Goal: Transaction & Acquisition: Download file/media

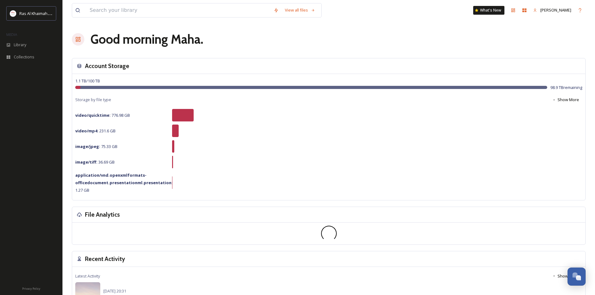
drag, startPoint x: 220, startPoint y: 37, endPoint x: 218, endPoint y: 41, distance: 3.7
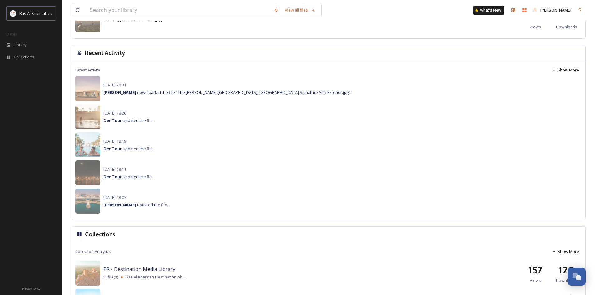
scroll to position [443, 0]
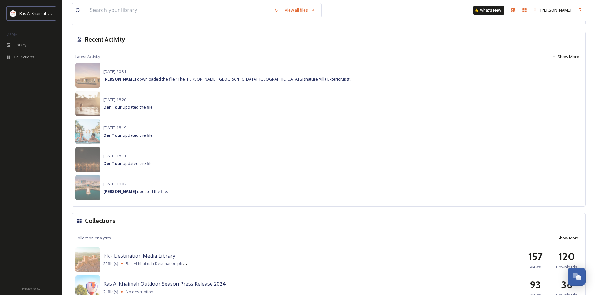
drag, startPoint x: 221, startPoint y: 93, endPoint x: 221, endPoint y: 97, distance: 3.1
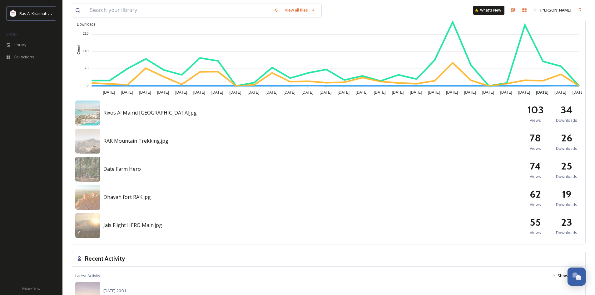
scroll to position [223, 0]
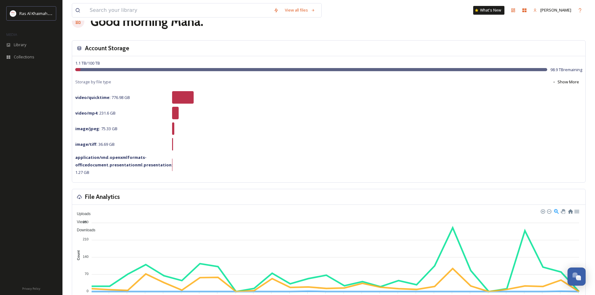
drag, startPoint x: 229, startPoint y: 95, endPoint x: 228, endPoint y: 91, distance: 3.8
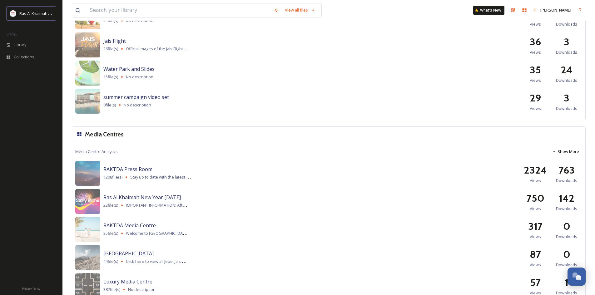
scroll to position [727, 0]
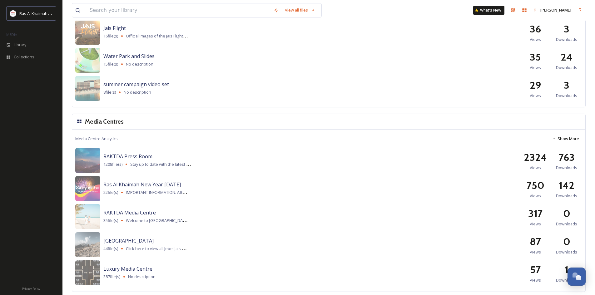
click at [102, 209] on div "RAKTDA Media Centre 35 file(s) Welcome to Ras Al Khaimah’s official Media Libra…" at bounding box center [328, 216] width 507 height 25
click at [103, 212] on div "RAKTDA Media Centre 35 file(s) Welcome to Ras Al Khaimah’s official Media Libra…" at bounding box center [328, 216] width 507 height 25
click at [114, 215] on span "RAKTDA Media Centre" at bounding box center [129, 212] width 52 height 7
click at [79, 219] on img at bounding box center [87, 216] width 25 height 25
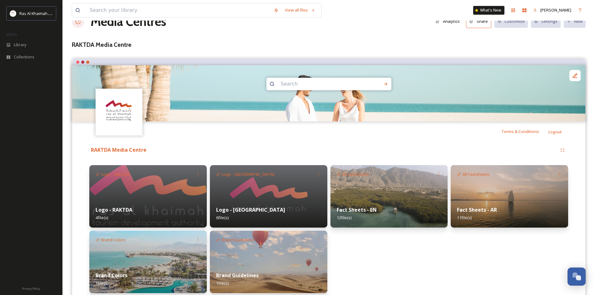
scroll to position [41, 0]
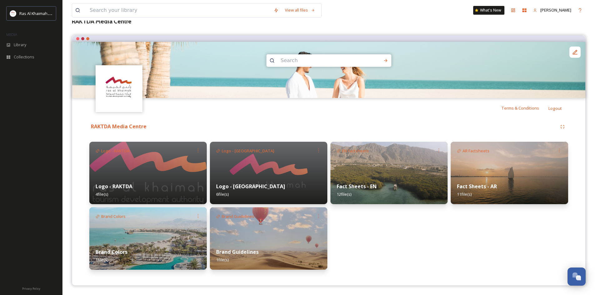
click at [364, 189] on strong "Fact Sheets - EN" at bounding box center [357, 186] width 40 height 7
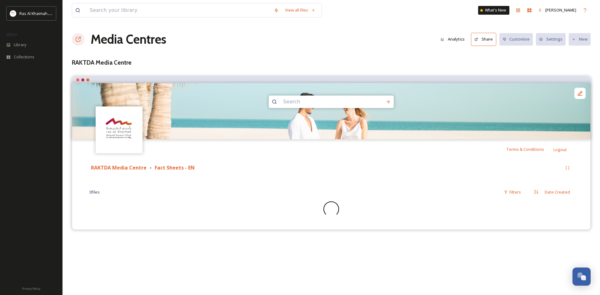
drag, startPoint x: 287, startPoint y: 139, endPoint x: 285, endPoint y: 152, distance: 13.3
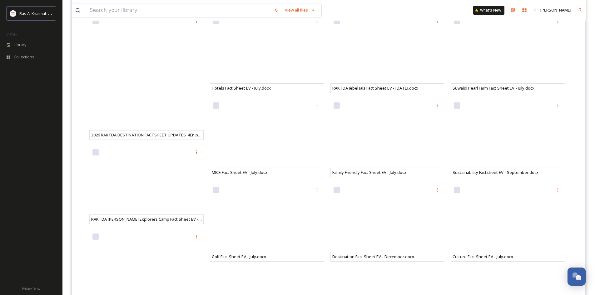
scroll to position [169, 0]
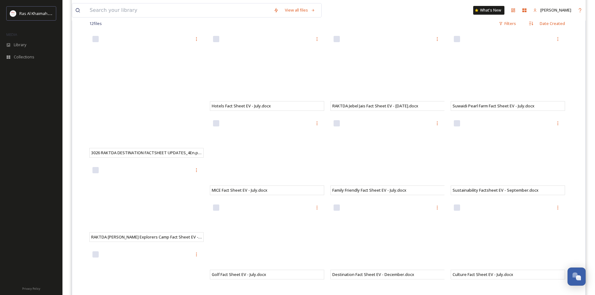
drag, startPoint x: 0, startPoint y: 149, endPoint x: 0, endPoint y: 142, distance: 6.6
click at [6, 137] on div at bounding box center [31, 176] width 62 height 209
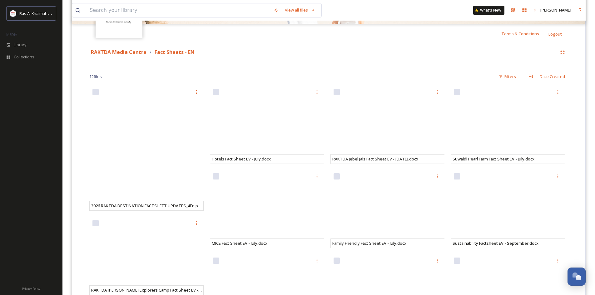
scroll to position [106, 0]
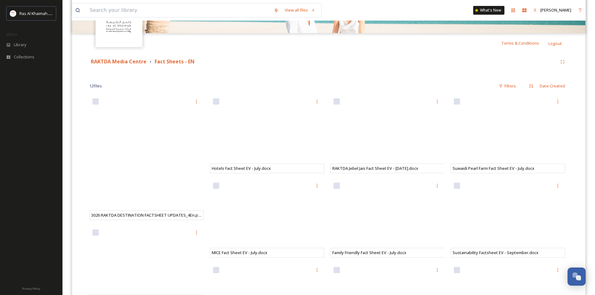
drag, startPoint x: 9, startPoint y: 121, endPoint x: 14, endPoint y: 106, distance: 15.9
click at [10, 118] on div at bounding box center [31, 176] width 62 height 209
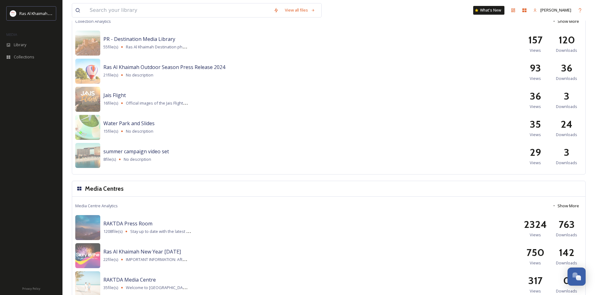
drag, startPoint x: 220, startPoint y: 167, endPoint x: 218, endPoint y: 172, distance: 5.8
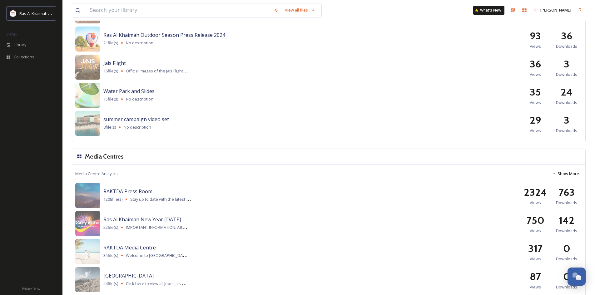
scroll to position [692, 0]
click at [99, 250] on img at bounding box center [87, 251] width 25 height 25
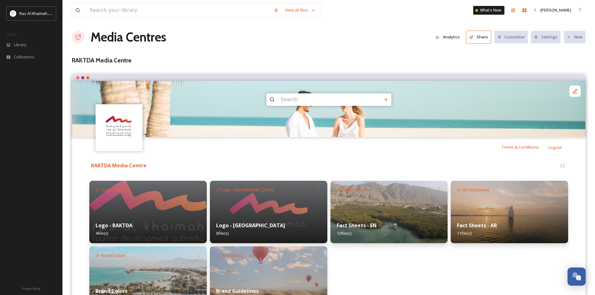
drag, startPoint x: 238, startPoint y: 138, endPoint x: 236, endPoint y: 148, distance: 10.9
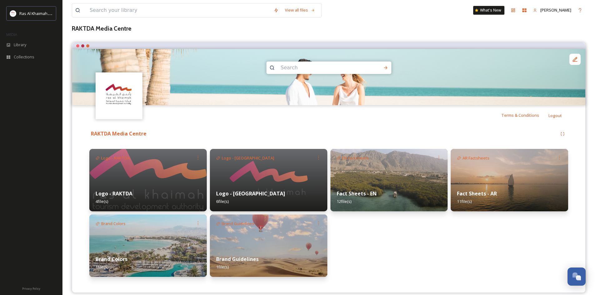
scroll to position [41, 0]
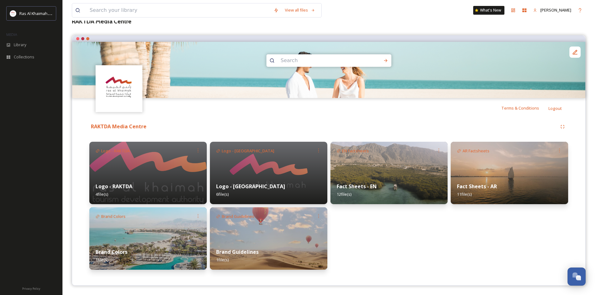
click at [366, 184] on strong "Fact Sheets - EN" at bounding box center [357, 186] width 40 height 7
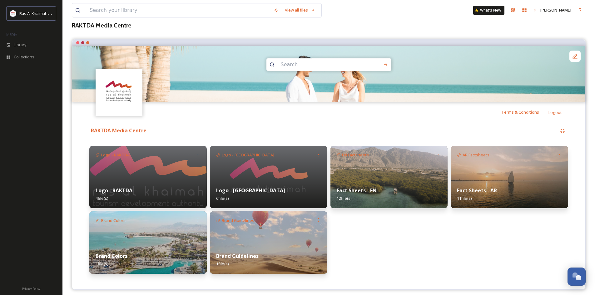
scroll to position [41, 0]
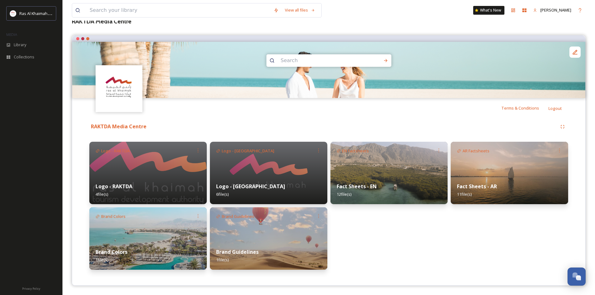
drag, startPoint x: 392, startPoint y: 247, endPoint x: 388, endPoint y: 246, distance: 4.4
click at [384, 243] on div "EN Factsheets Fact Sheets - EN 12 file(s)" at bounding box center [389, 206] width 117 height 128
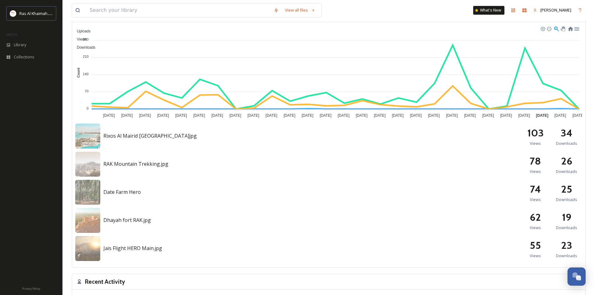
drag, startPoint x: 296, startPoint y: 173, endPoint x: 295, endPoint y: 176, distance: 3.3
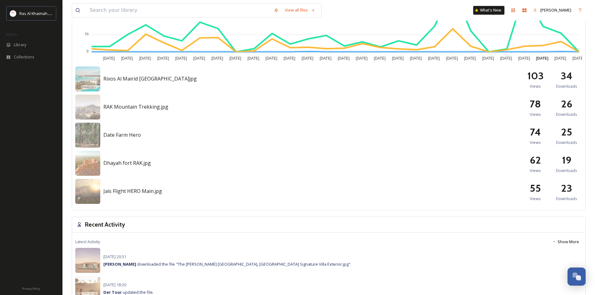
scroll to position [267, 0]
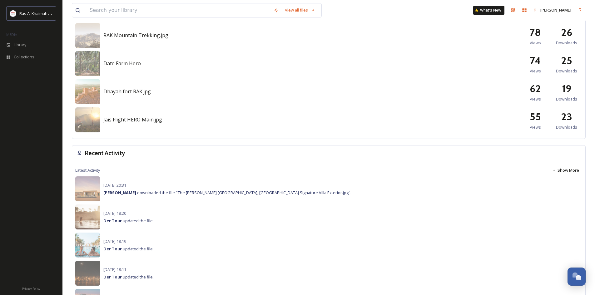
drag, startPoint x: 277, startPoint y: 170, endPoint x: 276, endPoint y: 164, distance: 6.1
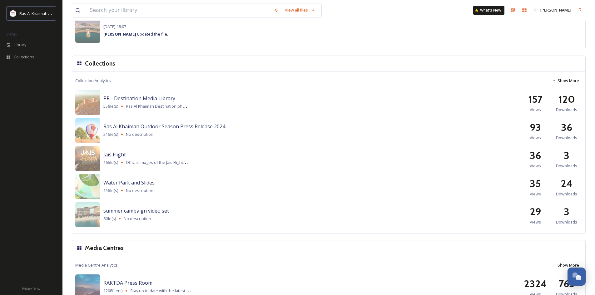
scroll to position [598, 0]
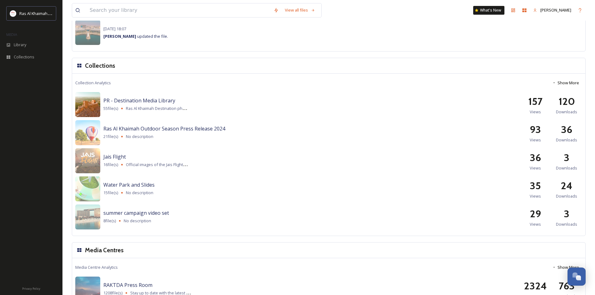
click at [88, 99] on img at bounding box center [87, 104] width 25 height 25
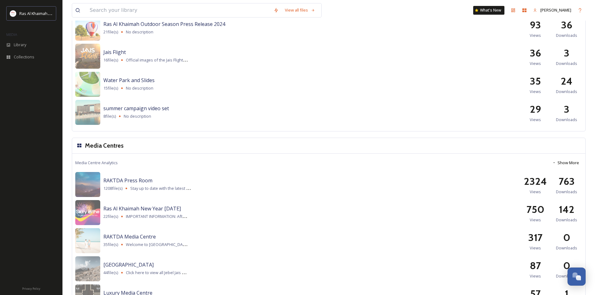
scroll to position [730, 0]
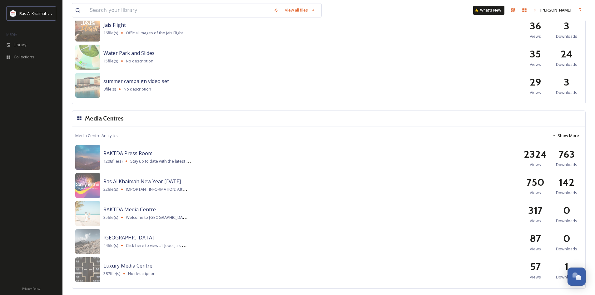
click at [46, 100] on div at bounding box center [31, 176] width 62 height 209
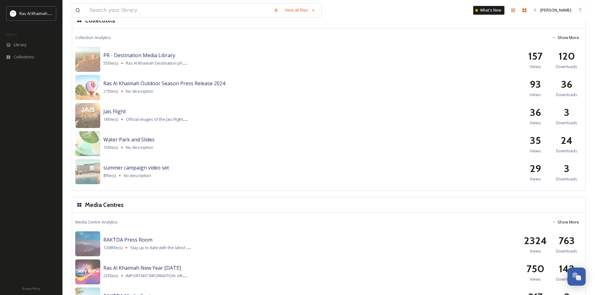
scroll to position [636, 0]
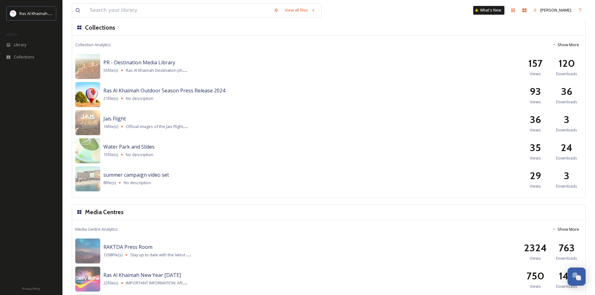
click at [95, 97] on img at bounding box center [87, 94] width 25 height 25
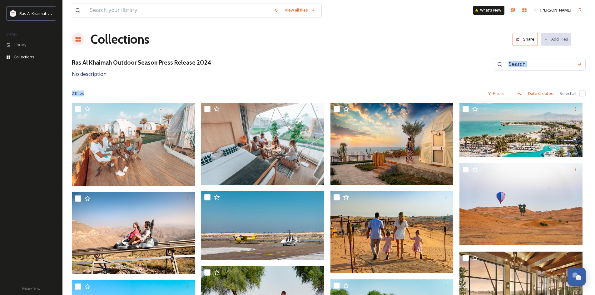
click at [291, 72] on div "Ras Al Khaimah Outdoor Season Press Release 2024 No description" at bounding box center [329, 68] width 514 height 20
click at [271, 69] on div "Ras Al Khaimah Outdoor Season Press Release 2024 No description" at bounding box center [329, 68] width 514 height 20
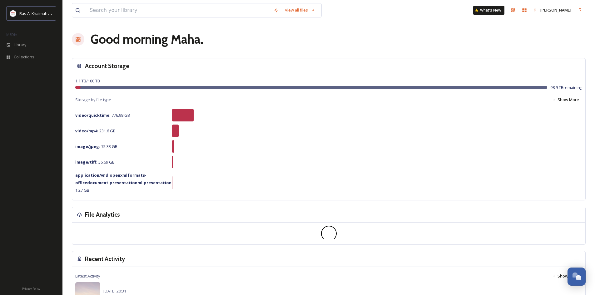
click at [101, 41] on h1 "Good morning [PERSON_NAME] ." at bounding box center [147, 39] width 113 height 19
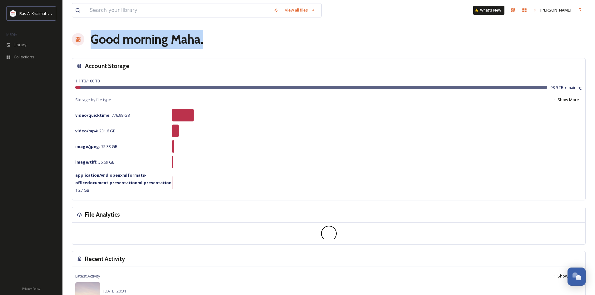
drag, startPoint x: 101, startPoint y: 41, endPoint x: 206, endPoint y: 38, distance: 105.6
click at [206, 38] on div "Good morning [PERSON_NAME] ." at bounding box center [329, 39] width 514 height 19
click at [230, 36] on div "Good morning [PERSON_NAME] ." at bounding box center [329, 39] width 514 height 19
click at [231, 43] on div "Good morning [PERSON_NAME] ." at bounding box center [329, 39] width 514 height 19
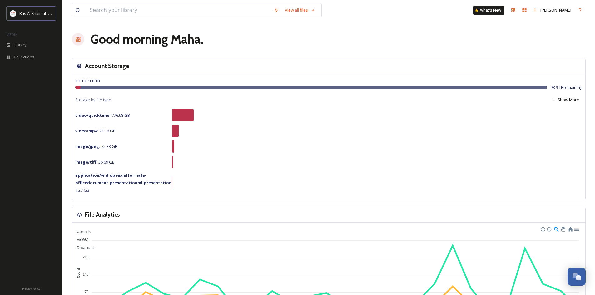
click at [109, 42] on h1 "Good morning [PERSON_NAME] ." at bounding box center [147, 39] width 113 height 19
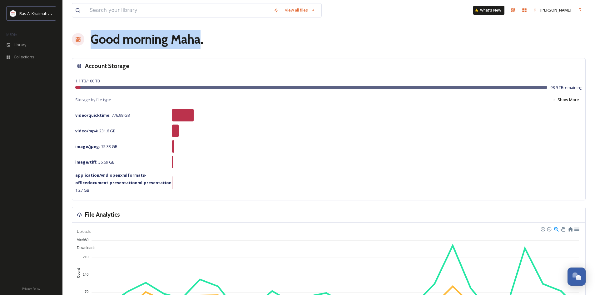
drag, startPoint x: 108, startPoint y: 42, endPoint x: 182, endPoint y: 38, distance: 74.1
click at [182, 38] on h1 "Good morning [PERSON_NAME] ." at bounding box center [147, 39] width 113 height 19
click at [197, 42] on h1 "Good morning [PERSON_NAME] ." at bounding box center [147, 39] width 113 height 19
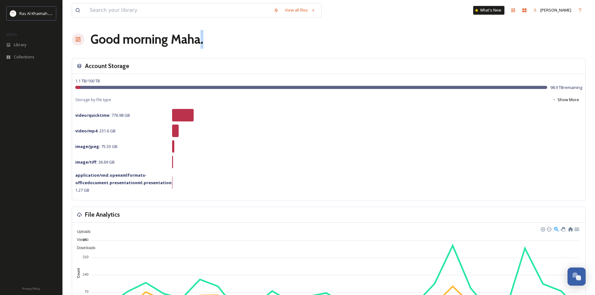
drag, startPoint x: 206, startPoint y: 42, endPoint x: 202, endPoint y: 43, distance: 4.6
click at [201, 44] on div "Good morning [PERSON_NAME] ." at bounding box center [329, 39] width 514 height 19
click at [202, 43] on h1 "Good morning [PERSON_NAME] ." at bounding box center [147, 39] width 113 height 19
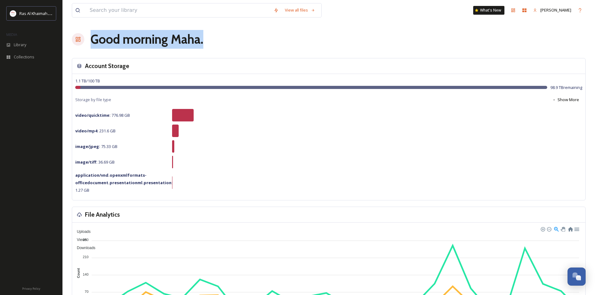
drag, startPoint x: 202, startPoint y: 43, endPoint x: 94, endPoint y: 44, distance: 108.4
click at [94, 45] on h1 "Good morning [PERSON_NAME] ." at bounding box center [147, 39] width 113 height 19
click at [95, 40] on h1 "Good morning [PERSON_NAME] ." at bounding box center [147, 39] width 113 height 19
drag, startPoint x: 95, startPoint y: 40, endPoint x: 208, endPoint y: 36, distance: 112.9
click at [210, 34] on div "Good morning [PERSON_NAME] ." at bounding box center [329, 39] width 514 height 19
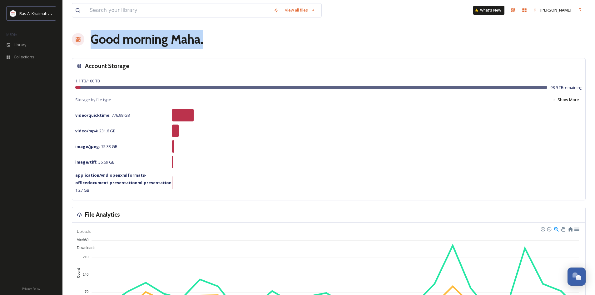
click at [202, 42] on h1 "Good morning [PERSON_NAME] ." at bounding box center [147, 39] width 113 height 19
drag, startPoint x: 202, startPoint y: 42, endPoint x: 121, endPoint y: 42, distance: 80.6
click at [122, 41] on h1 "Good morning [PERSON_NAME] ." at bounding box center [147, 39] width 113 height 19
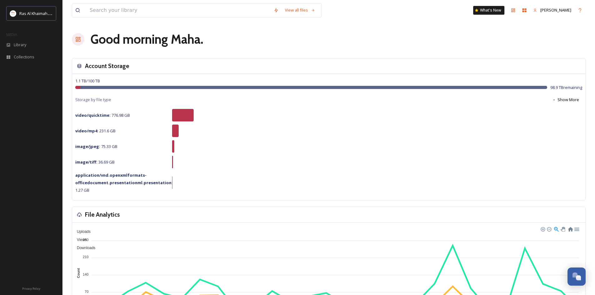
click at [110, 42] on h1 "Good morning [PERSON_NAME] ." at bounding box center [147, 39] width 113 height 19
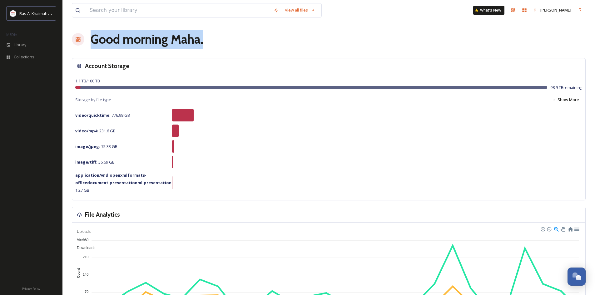
drag, startPoint x: 110, startPoint y: 42, endPoint x: 218, endPoint y: 41, distance: 107.5
click at [218, 41] on div "Good morning [PERSON_NAME] ." at bounding box center [329, 39] width 514 height 19
click at [243, 37] on div "Good morning [PERSON_NAME] ." at bounding box center [329, 39] width 514 height 19
click at [276, 33] on div "Good morning [PERSON_NAME] ." at bounding box center [329, 39] width 514 height 19
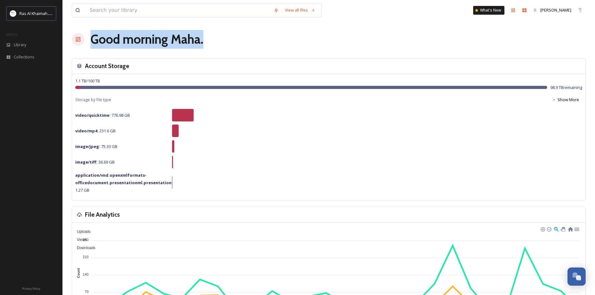
click at [215, 47] on div "Good morning [PERSON_NAME] ." at bounding box center [329, 39] width 514 height 19
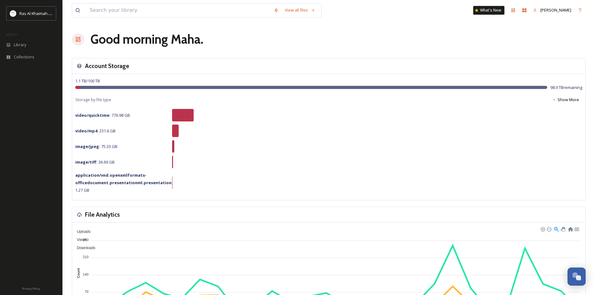
click at [215, 47] on div "Good morning [PERSON_NAME] ." at bounding box center [329, 39] width 514 height 19
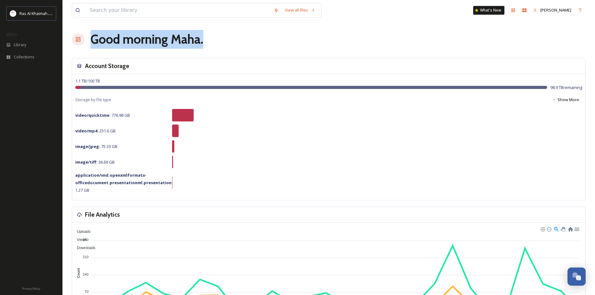
drag, startPoint x: 94, startPoint y: 40, endPoint x: 254, endPoint y: 36, distance: 160.0
click at [253, 36] on div "Good morning [PERSON_NAME] ." at bounding box center [329, 39] width 514 height 19
click at [282, 41] on div "Good morning [PERSON_NAME] ." at bounding box center [329, 39] width 514 height 19
click at [285, 41] on div "Good morning [PERSON_NAME] ." at bounding box center [329, 39] width 514 height 19
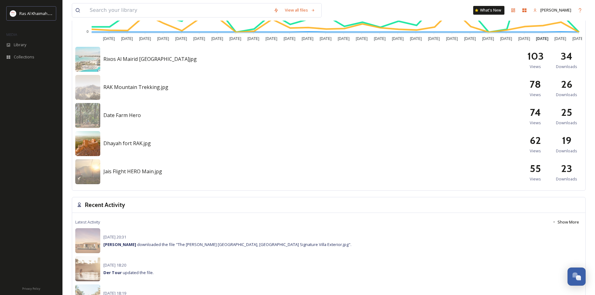
scroll to position [281, 0]
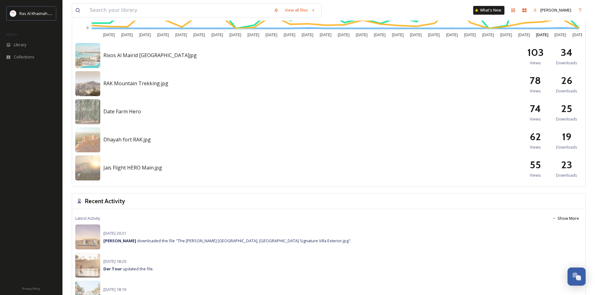
click at [91, 79] on img at bounding box center [87, 83] width 25 height 25
click at [96, 85] on img at bounding box center [87, 83] width 25 height 25
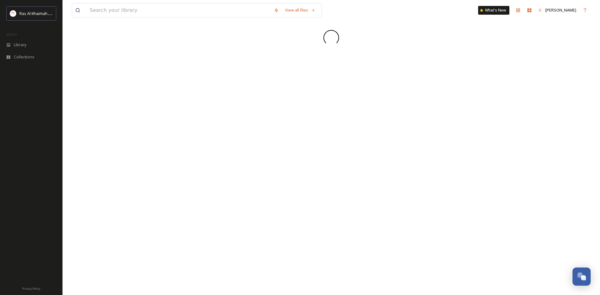
click at [96, 86] on div "View all files What's New Maha Galieva" at bounding box center [330, 147] width 537 height 295
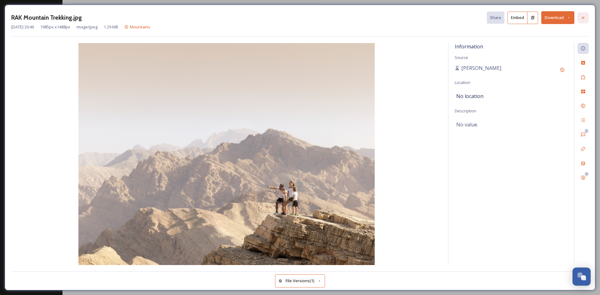
click at [581, 17] on icon at bounding box center [582, 17] width 5 height 5
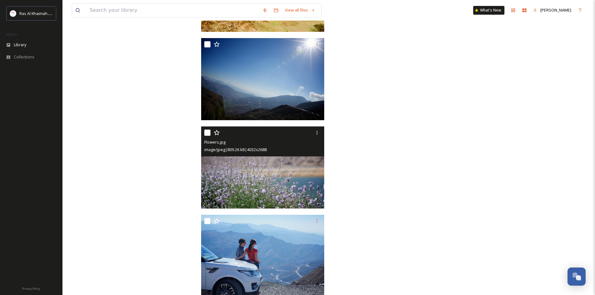
scroll to position [6246, 0]
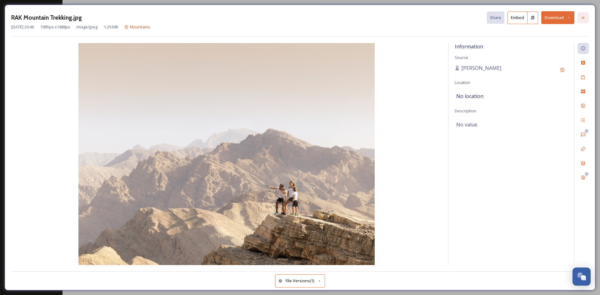
click at [584, 19] on icon at bounding box center [582, 17] width 5 height 5
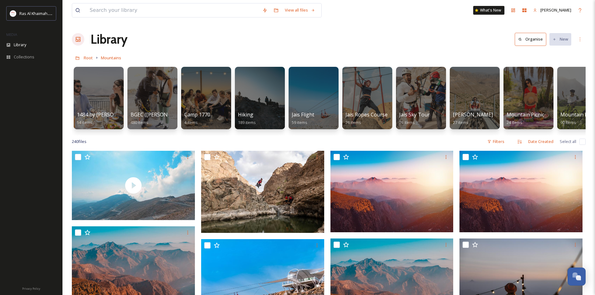
drag, startPoint x: 316, startPoint y: 85, endPoint x: 261, endPoint y: 140, distance: 78.0
click at [261, 141] on div "240 file s Filters Date Created Select all" at bounding box center [329, 142] width 514 height 12
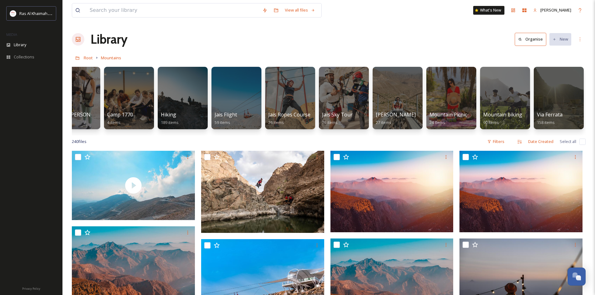
drag, startPoint x: 509, startPoint y: 133, endPoint x: 514, endPoint y: 137, distance: 5.8
click at [513, 136] on div "1484 by Puro 54 items BGEC ([PERSON_NAME] Explorers Camp) 480 items Camp 1770 4…" at bounding box center [329, 100] width 514 height 72
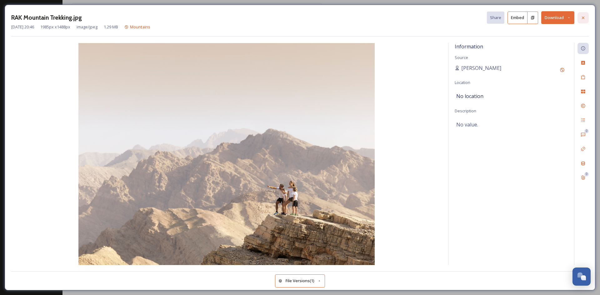
click at [582, 17] on icon at bounding box center [582, 17] width 5 height 5
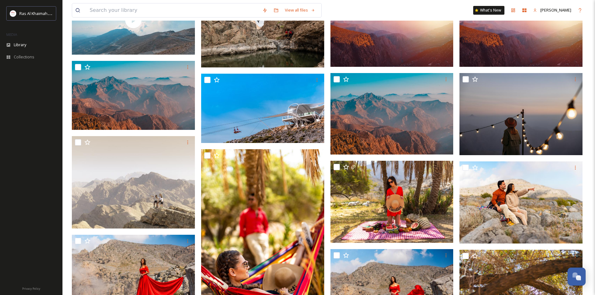
scroll to position [125, 0]
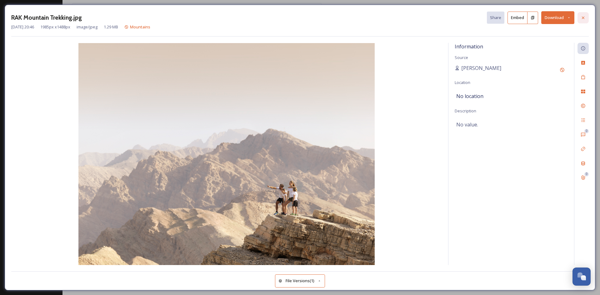
click at [584, 17] on icon at bounding box center [582, 17] width 5 height 5
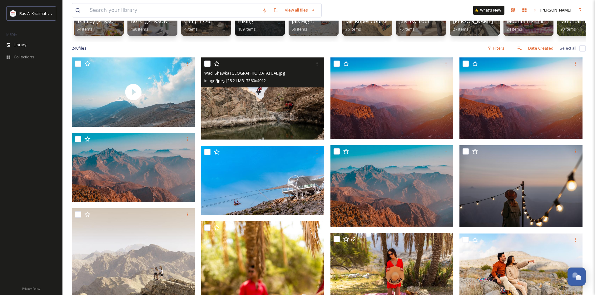
scroll to position [94, 0]
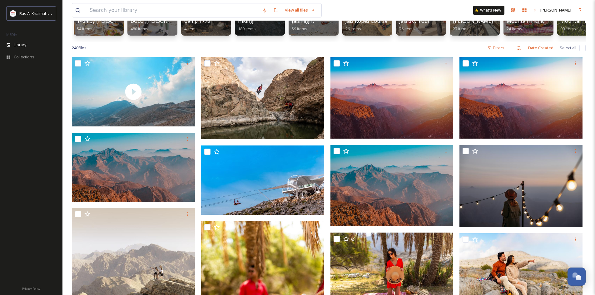
drag, startPoint x: 197, startPoint y: 145, endPoint x: 196, endPoint y: 148, distance: 3.2
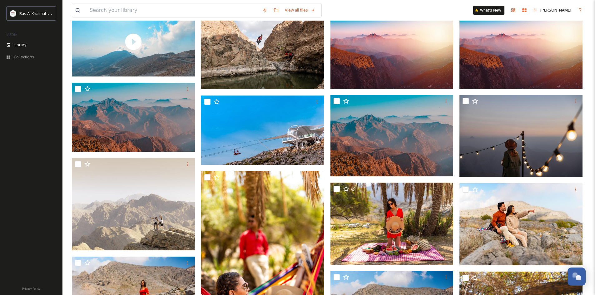
scroll to position [113, 0]
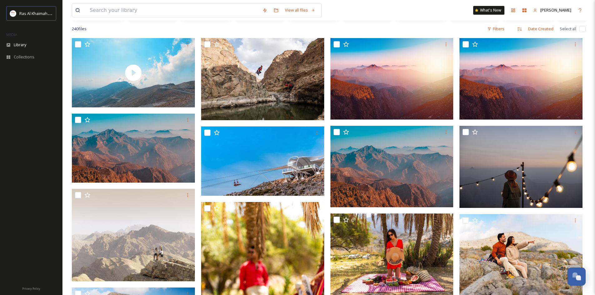
drag, startPoint x: 199, startPoint y: 173, endPoint x: 197, endPoint y: 178, distance: 5.5
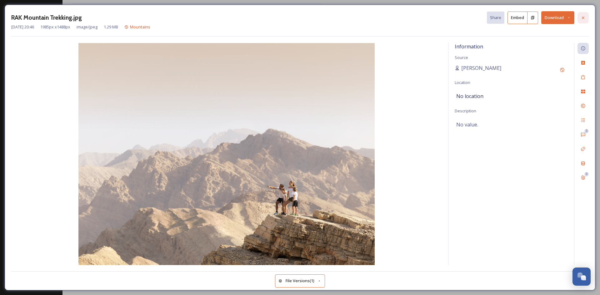
click at [588, 19] on div "RAK Mountain Trekking.jpg Share Embed Download [DATE] 20:46 1985 px x 1488 px i…" at bounding box center [300, 148] width 590 height 286
click at [583, 20] on div at bounding box center [582, 17] width 11 height 11
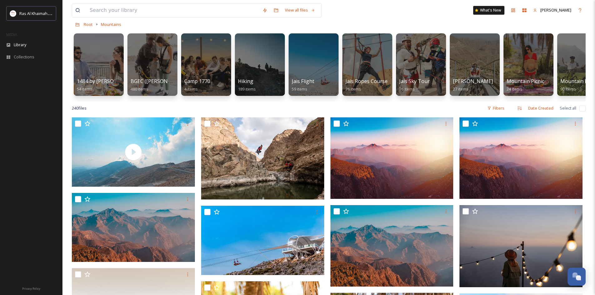
scroll to position [62, 0]
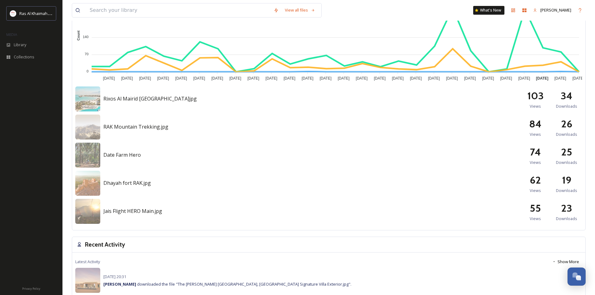
scroll to position [281, 0]
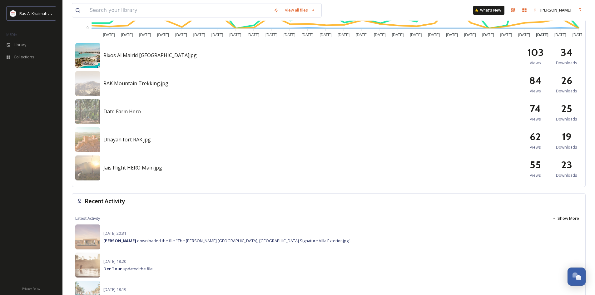
click at [97, 57] on img at bounding box center [87, 55] width 25 height 25
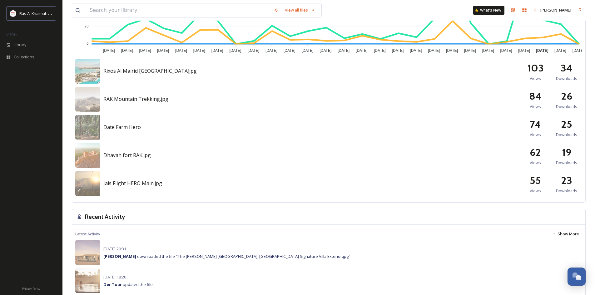
scroll to position [250, 0]
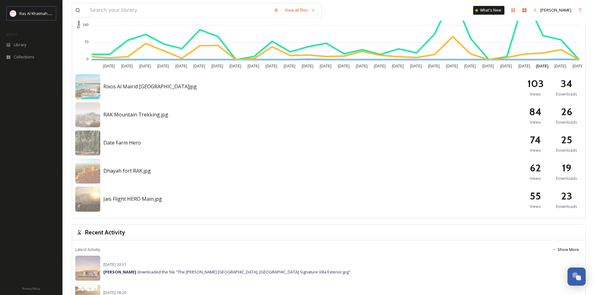
click at [104, 84] on span "Rixos Al Mairid [GEOGRAPHIC_DATA]jpg" at bounding box center [149, 86] width 93 height 7
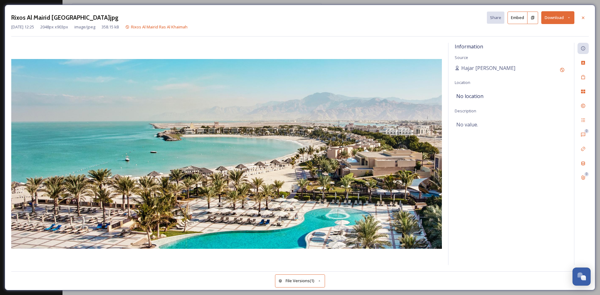
drag, startPoint x: 232, startPoint y: 163, endPoint x: 233, endPoint y: 160, distance: 3.3
click at [583, 18] on icon at bounding box center [582, 17] width 5 height 5
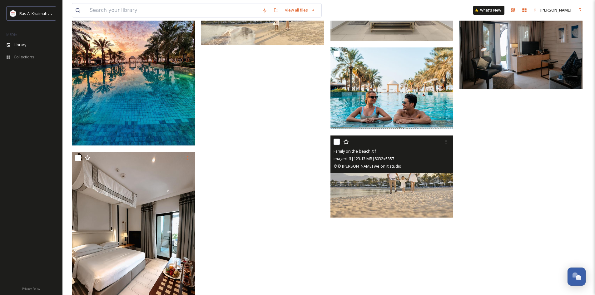
scroll to position [602, 0]
click at [445, 143] on icon at bounding box center [446, 141] width 5 height 5
click at [438, 169] on span "Download" at bounding box center [438, 167] width 19 height 6
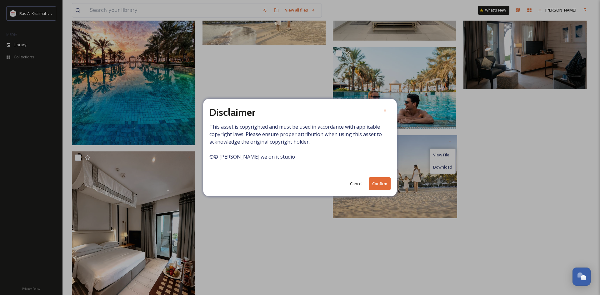
click at [382, 185] on button "Confirm" at bounding box center [380, 183] width 22 height 13
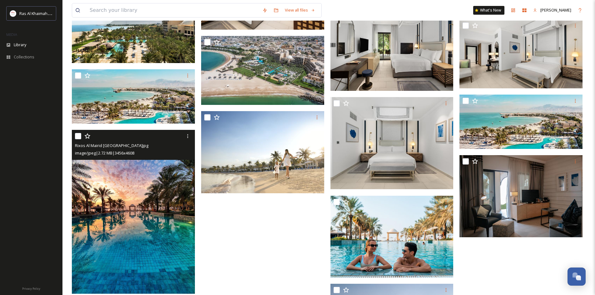
scroll to position [383, 0]
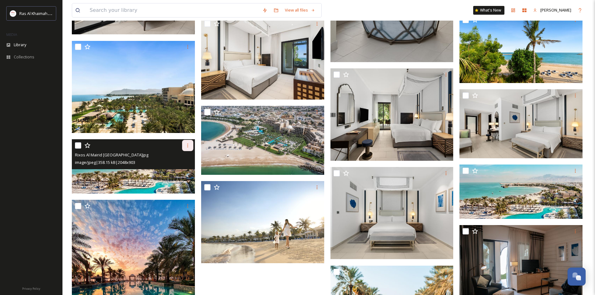
click at [190, 147] on div at bounding box center [187, 145] width 11 height 11
click at [188, 171] on span "Download" at bounding box center [180, 171] width 19 height 6
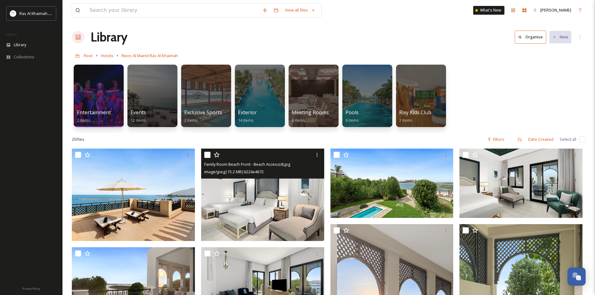
scroll to position [0, 0]
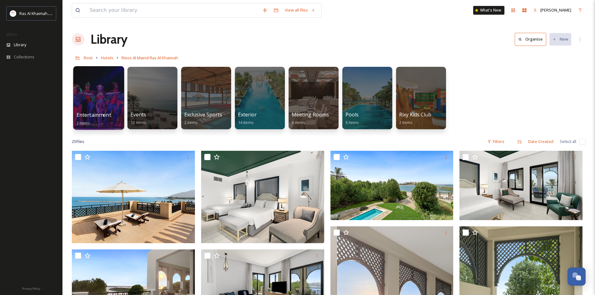
click at [107, 110] on div at bounding box center [98, 98] width 51 height 64
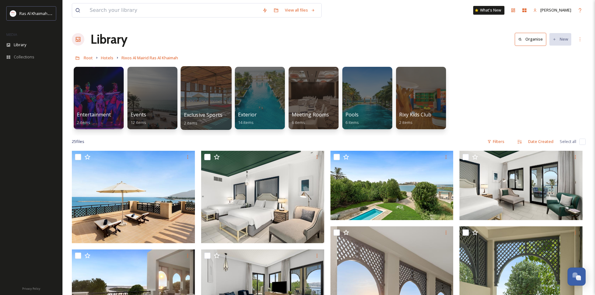
click at [210, 106] on div at bounding box center [206, 98] width 51 height 64
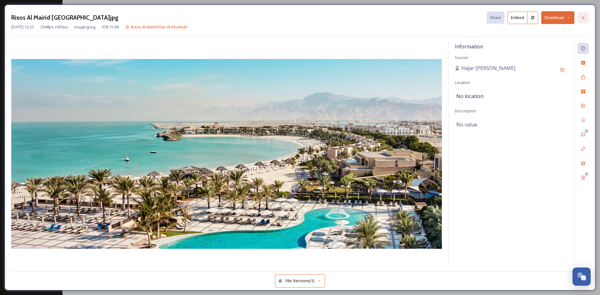
click at [581, 17] on icon at bounding box center [582, 17] width 5 height 5
click at [583, 18] on icon at bounding box center [583, 17] width 2 height 2
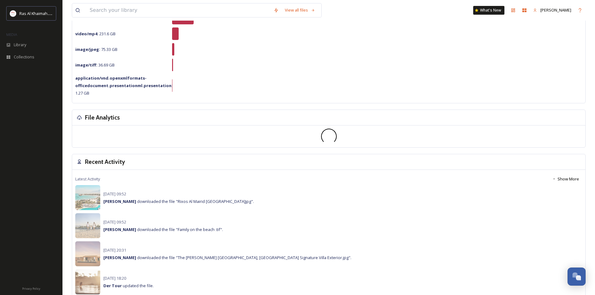
scroll to position [99, 0]
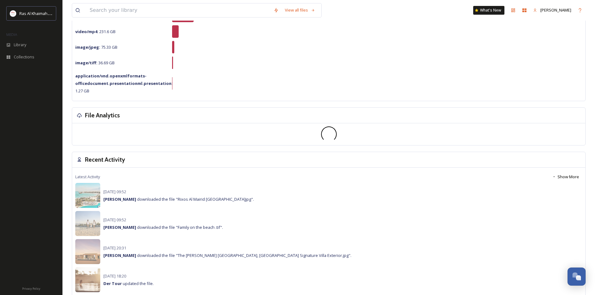
click at [241, 96] on div "1.1 TB / 100 TB 98.9 TB remaining Storage by file type Show More video/quicktim…" at bounding box center [328, 38] width 513 height 126
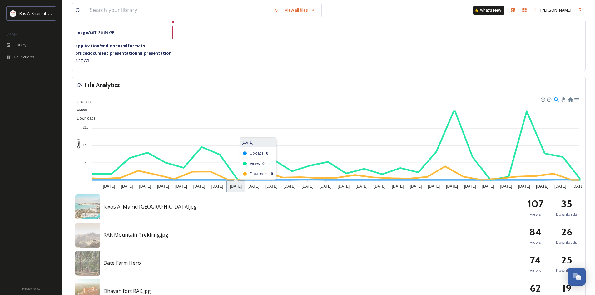
scroll to position [224, 0]
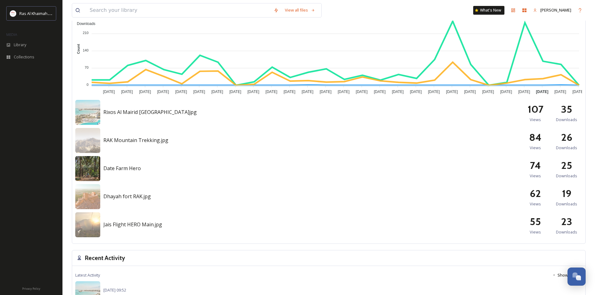
click at [96, 172] on img at bounding box center [87, 168] width 25 height 25
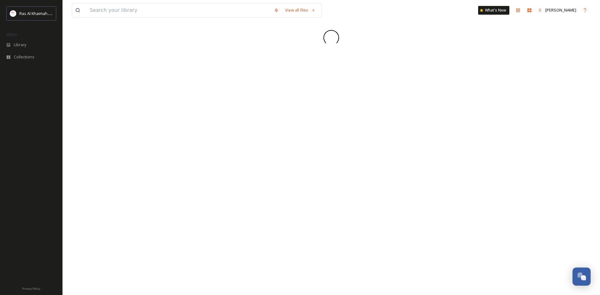
drag, startPoint x: 96, startPoint y: 171, endPoint x: 310, endPoint y: 131, distance: 217.0
click at [309, 131] on div "View all files What's New Maha Galieva" at bounding box center [330, 147] width 537 height 295
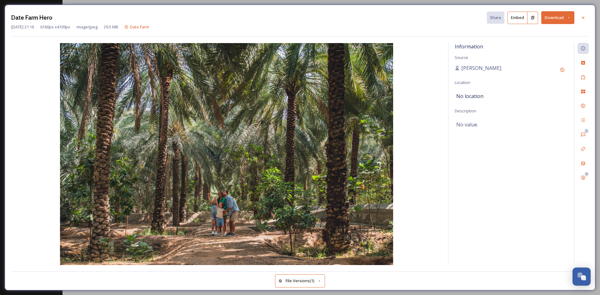
click at [550, 17] on button "Download" at bounding box center [557, 17] width 33 height 13
click at [540, 34] on span "Download Original (6160 x 4109)" at bounding box center [541, 32] width 59 height 6
click at [581, 18] on icon at bounding box center [582, 17] width 5 height 5
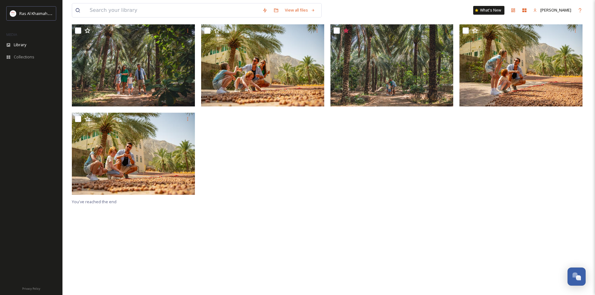
scroll to position [31, 0]
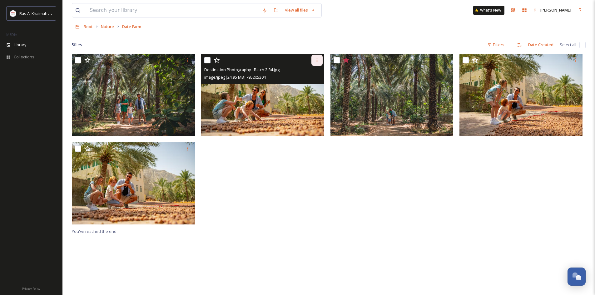
click at [317, 62] on icon at bounding box center [317, 60] width 5 height 5
click at [309, 86] on span "Download" at bounding box center [309, 86] width 19 height 6
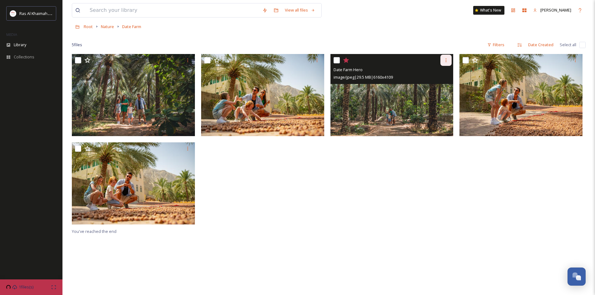
click at [444, 60] on icon at bounding box center [446, 60] width 5 height 5
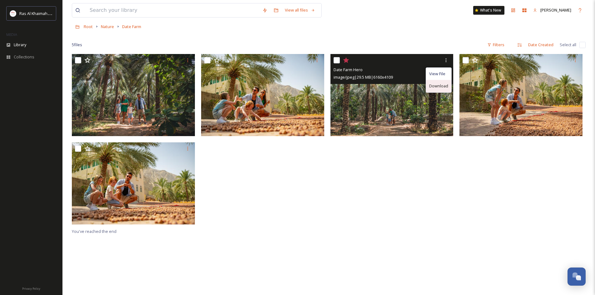
click at [444, 85] on span "Download" at bounding box center [438, 86] width 19 height 6
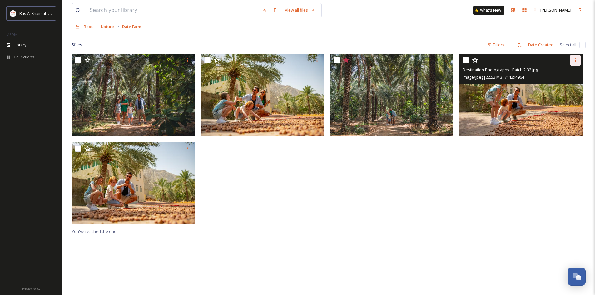
click at [576, 61] on icon at bounding box center [575, 60] width 5 height 5
click at [560, 86] on span "Download" at bounding box center [568, 86] width 19 height 6
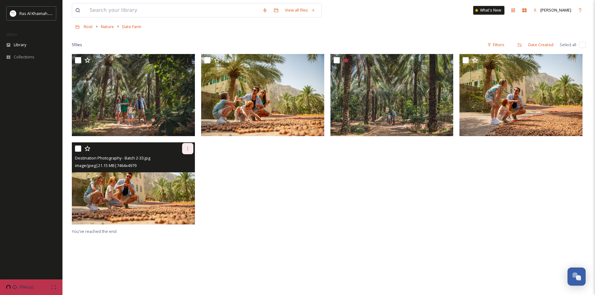
click at [186, 151] on icon at bounding box center [187, 148] width 5 height 5
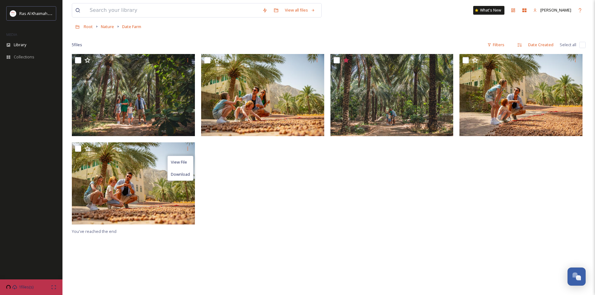
click at [333, 200] on div at bounding box center [394, 141] width 126 height 174
click at [344, 190] on div at bounding box center [394, 141] width 126 height 174
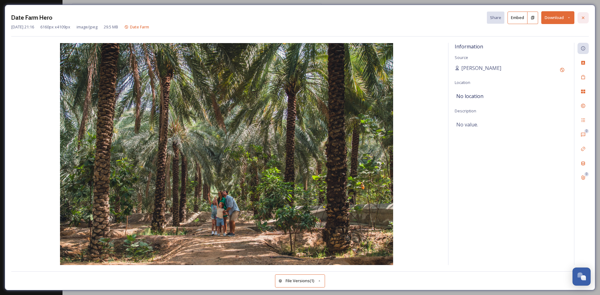
click at [583, 18] on icon at bounding box center [583, 17] width 2 height 2
click at [584, 18] on icon at bounding box center [582, 17] width 5 height 5
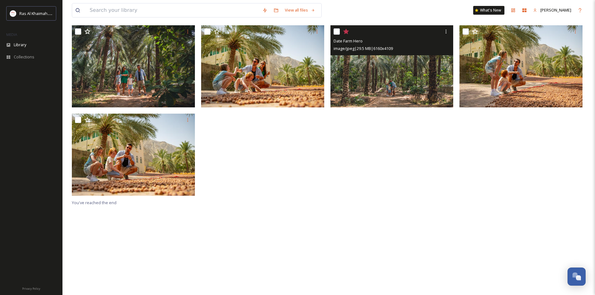
scroll to position [62, 0]
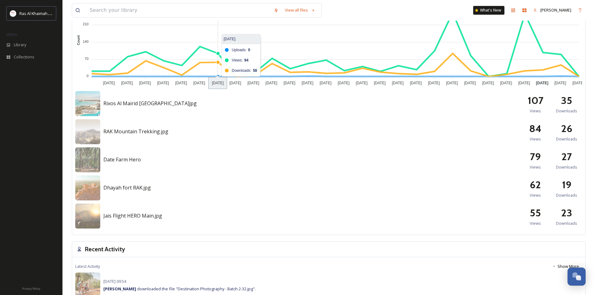
scroll to position [250, 0]
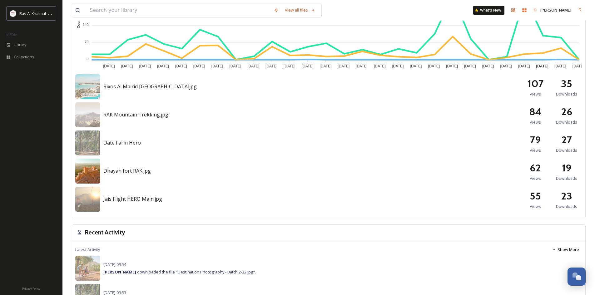
click at [87, 170] on img at bounding box center [87, 171] width 25 height 25
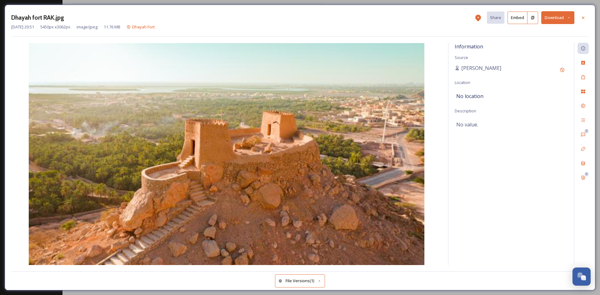
drag, startPoint x: 253, startPoint y: 147, endPoint x: 212, endPoint y: 147, distance: 40.9
click at [553, 18] on button "Download" at bounding box center [557, 17] width 33 height 13
click at [534, 32] on span "Download Original (5450 x 3062)" at bounding box center [541, 32] width 59 height 6
click at [581, 17] on icon at bounding box center [582, 17] width 5 height 5
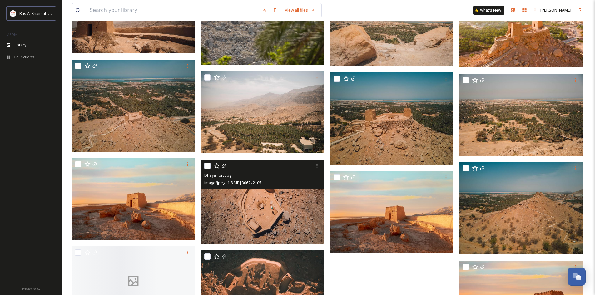
scroll to position [346, 0]
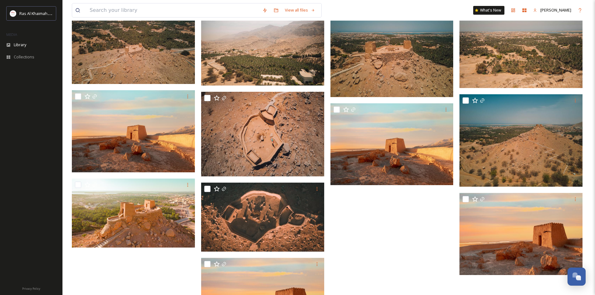
click at [395, 10] on div "View all files What's New Maha Galieva" at bounding box center [329, 10] width 514 height 21
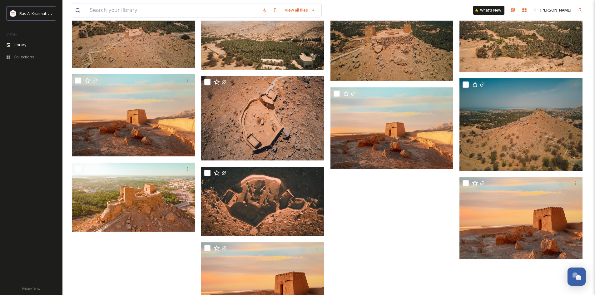
scroll to position [401, 0]
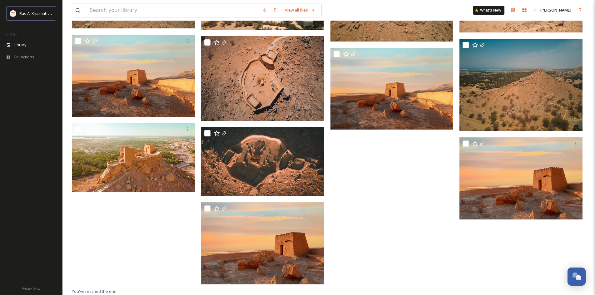
drag, startPoint x: 386, startPoint y: 229, endPoint x: 392, endPoint y: 233, distance: 6.9
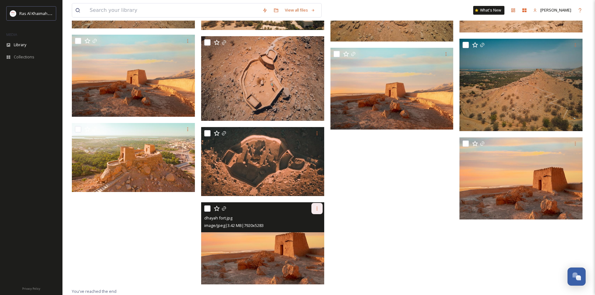
click at [317, 209] on icon at bounding box center [317, 208] width 5 height 5
click at [316, 236] on span "Download" at bounding box center [309, 234] width 19 height 6
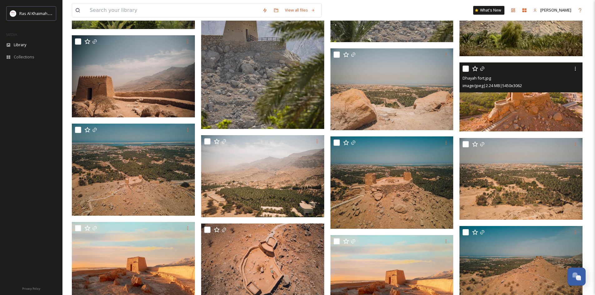
scroll to position [182, 0]
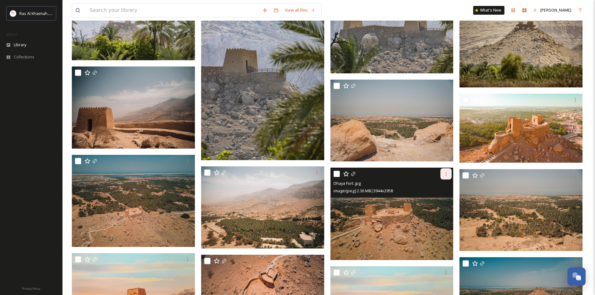
click at [444, 175] on icon at bounding box center [446, 174] width 5 height 5
click at [442, 204] on div "Download" at bounding box center [438, 200] width 25 height 12
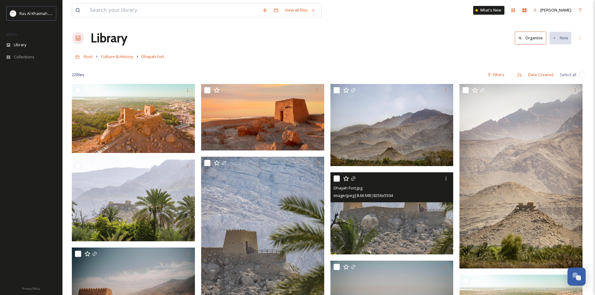
scroll to position [0, 0]
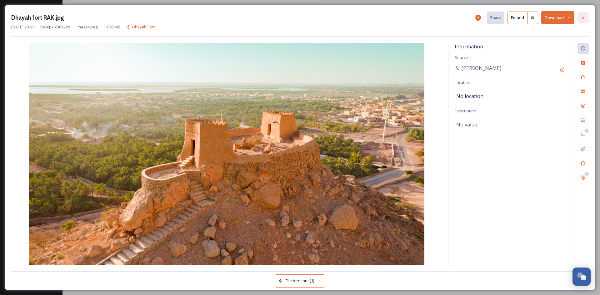
click at [582, 17] on icon at bounding box center [583, 17] width 2 height 2
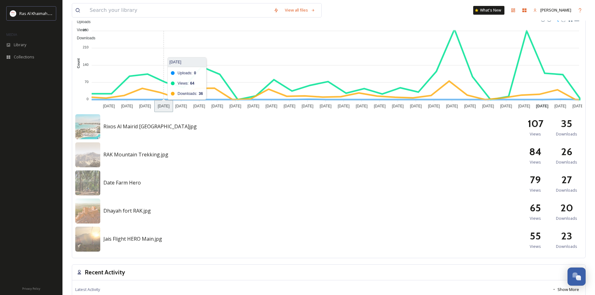
scroll to position [219, 0]
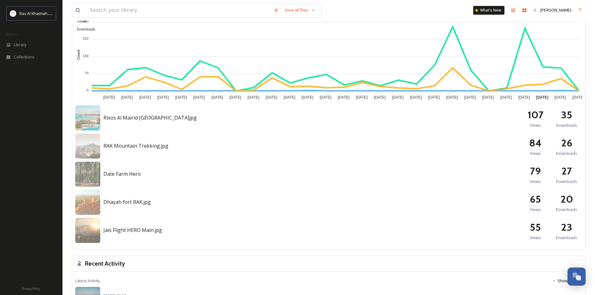
click at [108, 232] on span "Jais Flight HERO Main.jpg" at bounding box center [132, 230] width 59 height 7
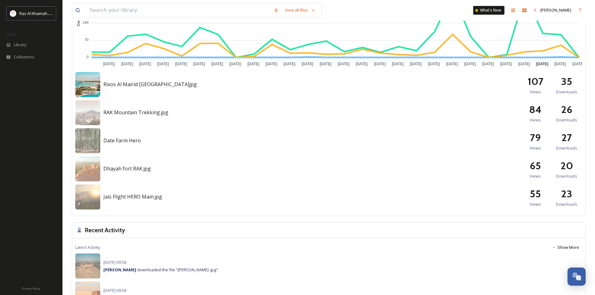
scroll to position [250, 0]
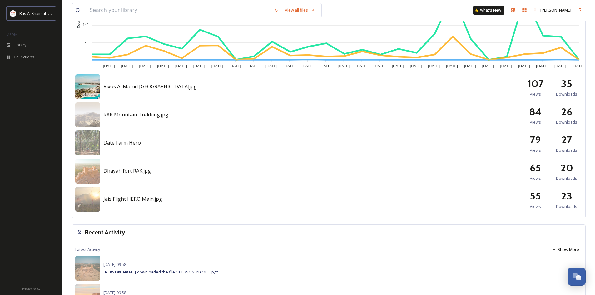
click at [91, 91] on img at bounding box center [87, 86] width 25 height 25
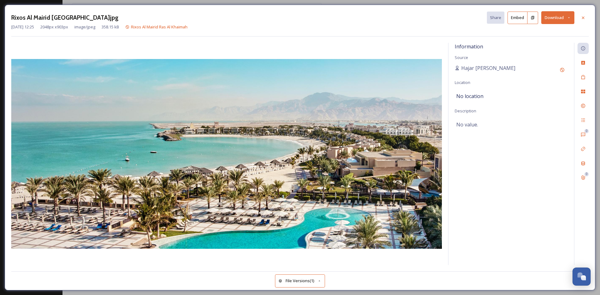
drag, startPoint x: 560, startPoint y: 19, endPoint x: 560, endPoint y: 24, distance: 5.3
click at [559, 19] on button "Download" at bounding box center [557, 17] width 33 height 13
click at [551, 30] on span "Download Original (2048 x 903)" at bounding box center [541, 32] width 57 height 6
click at [584, 17] on icon at bounding box center [582, 17] width 5 height 5
click at [582, 15] on div at bounding box center [582, 17] width 11 height 11
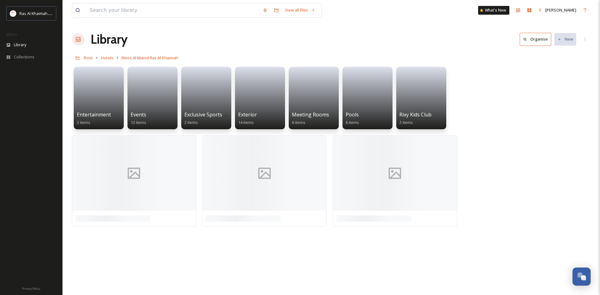
drag, startPoint x: 58, startPoint y: 112, endPoint x: 48, endPoint y: 131, distance: 21.0
click at [47, 142] on div at bounding box center [31, 176] width 62 height 209
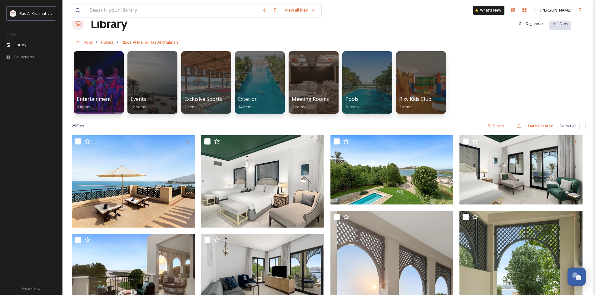
scroll to position [31, 0]
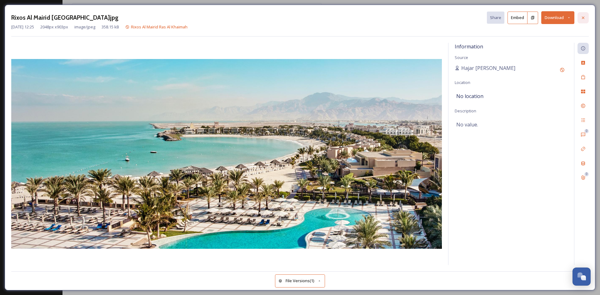
click at [583, 19] on icon at bounding box center [582, 17] width 5 height 5
click at [582, 19] on icon at bounding box center [583, 17] width 2 height 2
click at [586, 17] on div at bounding box center [582, 17] width 11 height 11
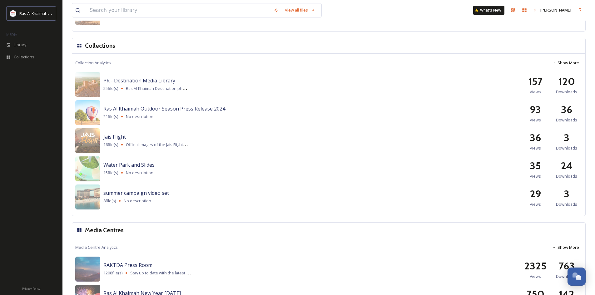
scroll to position [619, 0]
click at [97, 85] on img at bounding box center [87, 84] width 25 height 25
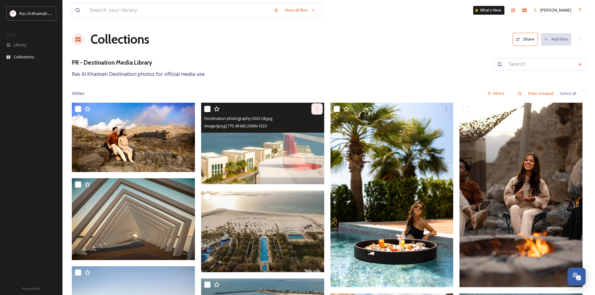
click at [316, 110] on icon at bounding box center [317, 109] width 5 height 5
click at [316, 131] on div "Download" at bounding box center [309, 135] width 25 height 12
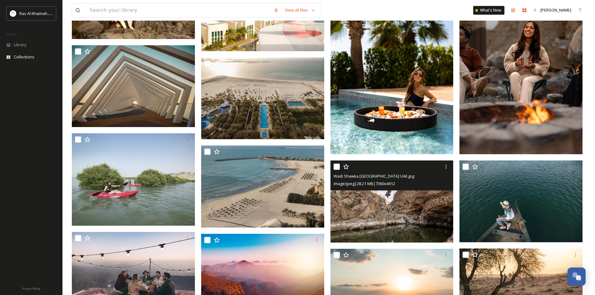
scroll to position [156, 0]
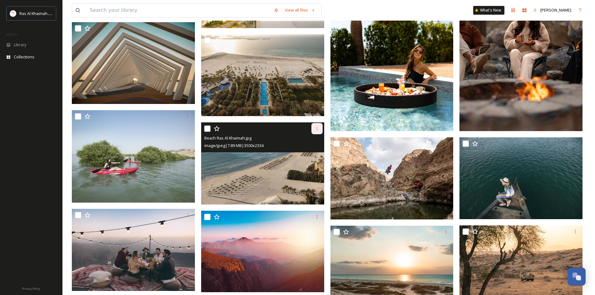
click at [318, 132] on div at bounding box center [316, 128] width 11 height 11
click at [311, 155] on span "Download" at bounding box center [309, 155] width 19 height 6
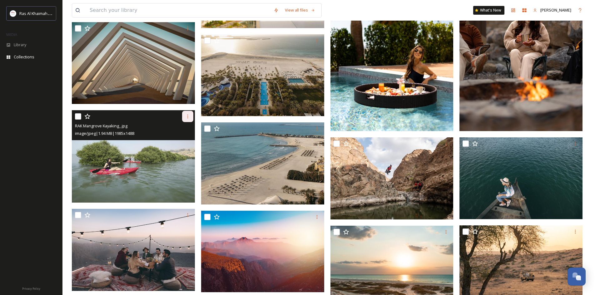
click at [186, 119] on div at bounding box center [187, 116] width 11 height 11
click at [187, 144] on span "Download" at bounding box center [180, 143] width 19 height 6
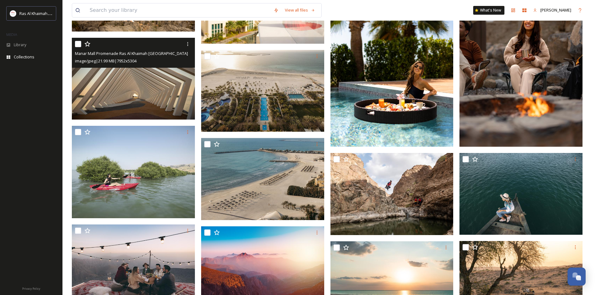
scroll to position [125, 0]
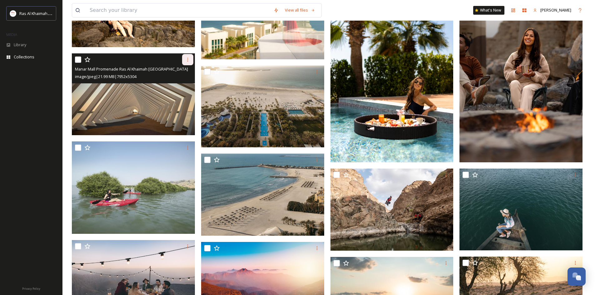
click at [185, 61] on icon at bounding box center [187, 59] width 5 height 5
click at [181, 86] on span "Download" at bounding box center [180, 85] width 19 height 6
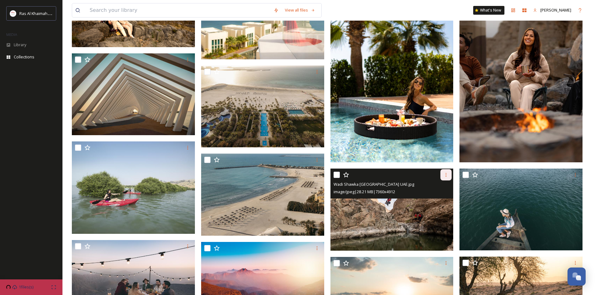
click at [445, 173] on icon at bounding box center [446, 174] width 5 height 5
drag, startPoint x: 442, startPoint y: 202, endPoint x: 446, endPoint y: 201, distance: 4.2
click at [442, 202] on span "Download" at bounding box center [438, 201] width 19 height 6
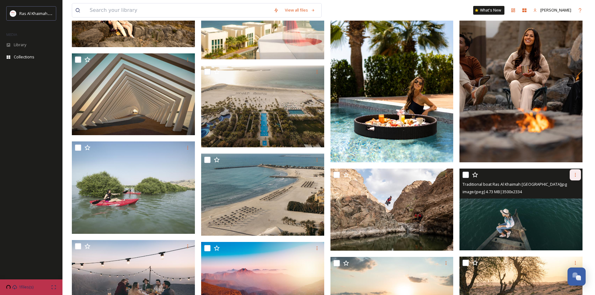
click at [577, 174] on div at bounding box center [575, 174] width 11 height 11
click at [569, 199] on span "Download" at bounding box center [568, 201] width 19 height 6
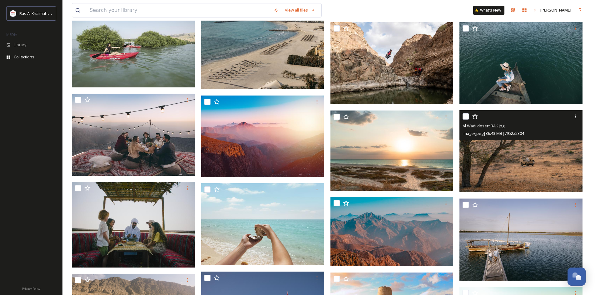
scroll to position [281, 0]
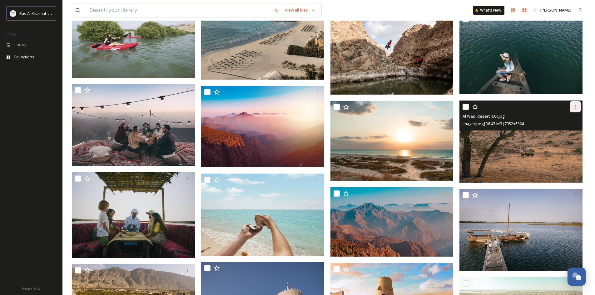
click at [573, 108] on icon at bounding box center [575, 106] width 5 height 5
click at [567, 133] on span "Download" at bounding box center [568, 133] width 19 height 6
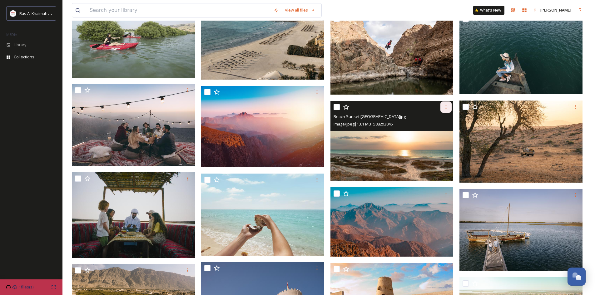
click at [446, 108] on icon at bounding box center [446, 107] width 1 height 4
drag, startPoint x: 445, startPoint y: 129, endPoint x: 442, endPoint y: 132, distance: 3.8
click at [444, 130] on span "Download" at bounding box center [438, 133] width 19 height 6
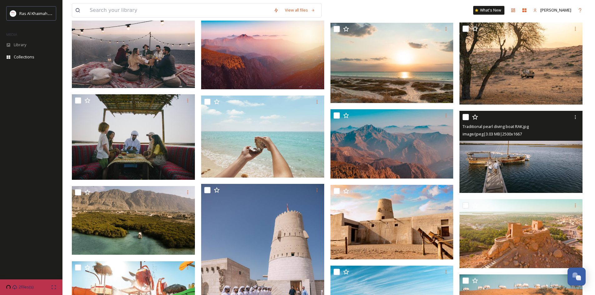
scroll to position [375, 0]
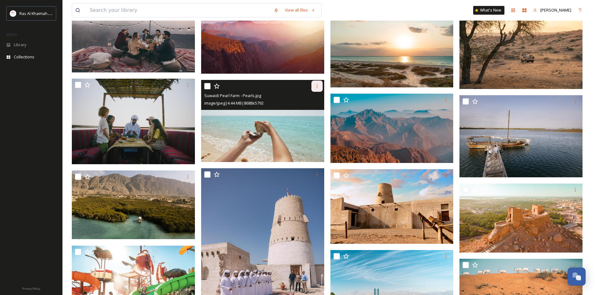
click at [319, 86] on icon at bounding box center [317, 86] width 5 height 5
drag, startPoint x: 319, startPoint y: 111, endPoint x: 429, endPoint y: 136, distance: 113.4
click at [319, 111] on span "Download" at bounding box center [309, 112] width 19 height 6
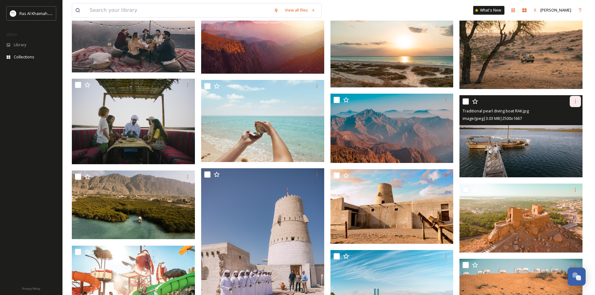
click at [573, 102] on icon at bounding box center [575, 101] width 5 height 5
click at [570, 130] on span "Download" at bounding box center [568, 127] width 19 height 6
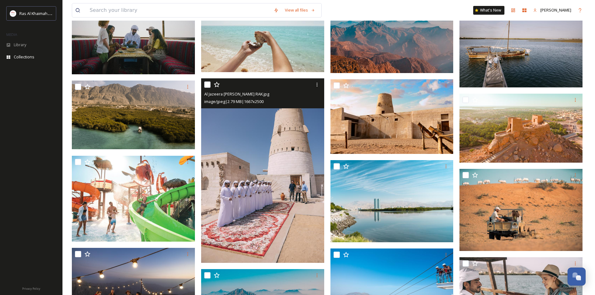
scroll to position [469, 0]
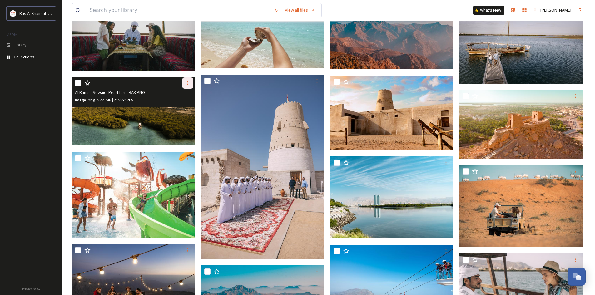
click at [187, 85] on icon at bounding box center [187, 83] width 5 height 5
click at [185, 109] on span "Download" at bounding box center [180, 109] width 19 height 6
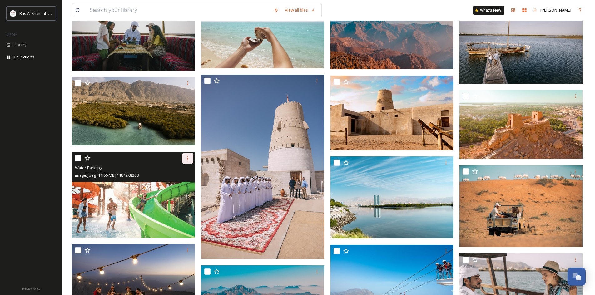
click at [185, 156] on icon at bounding box center [187, 158] width 5 height 5
click at [187, 184] on span "Download" at bounding box center [180, 184] width 19 height 6
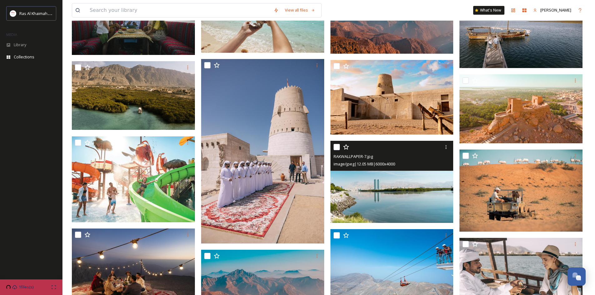
scroll to position [500, 0]
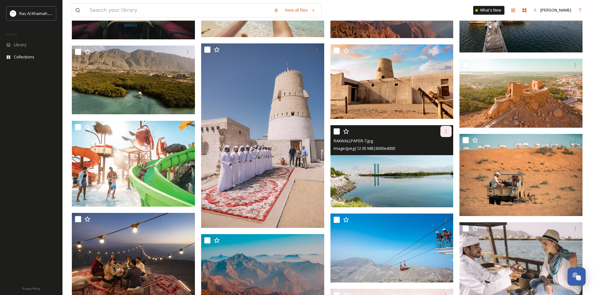
click at [449, 131] on div at bounding box center [445, 131] width 11 height 11
click at [435, 156] on span "Download" at bounding box center [438, 157] width 19 height 6
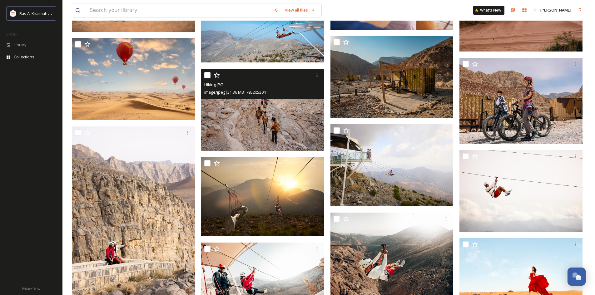
scroll to position [1010, 0]
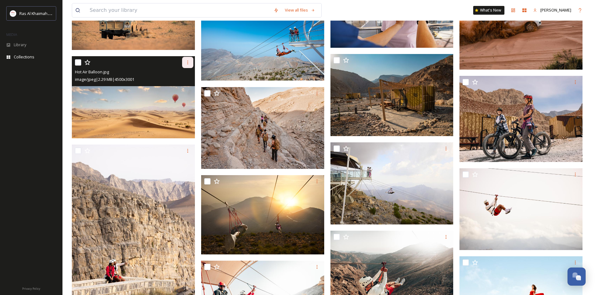
click at [185, 63] on icon at bounding box center [187, 62] width 5 height 5
click at [182, 88] on span "Download" at bounding box center [180, 89] width 19 height 6
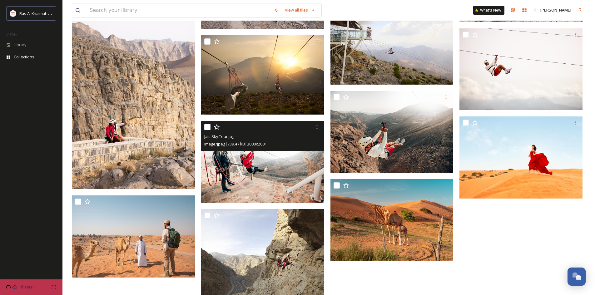
scroll to position [1159, 0]
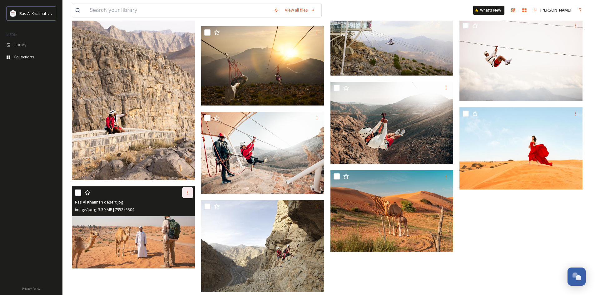
click at [190, 188] on div at bounding box center [187, 192] width 11 height 11
click at [189, 218] on span "Download" at bounding box center [180, 219] width 19 height 6
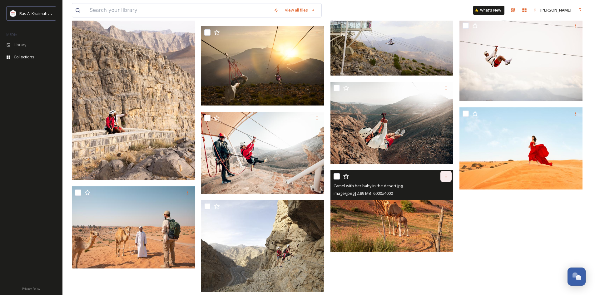
click at [442, 178] on div at bounding box center [445, 176] width 11 height 11
click at [445, 201] on span "Download" at bounding box center [438, 202] width 19 height 6
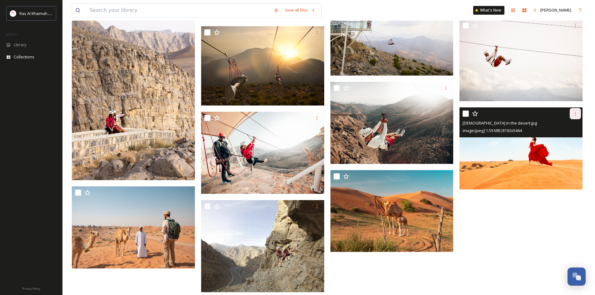
click at [574, 114] on icon at bounding box center [575, 113] width 5 height 5
click at [574, 142] on span "Download" at bounding box center [568, 140] width 19 height 6
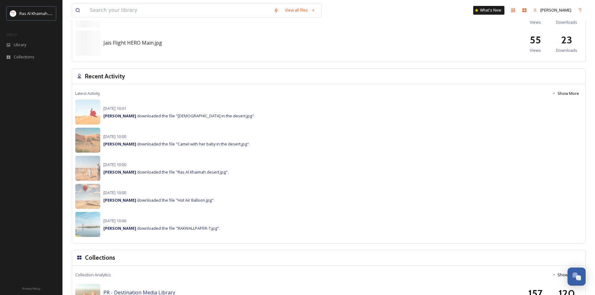
scroll to position [630, 0]
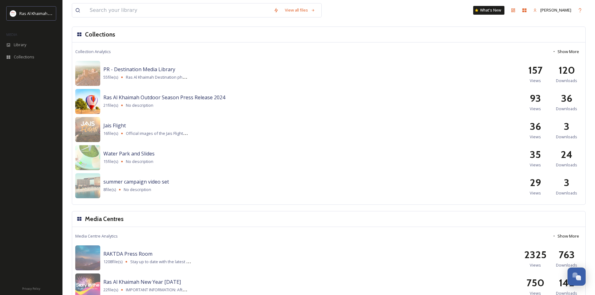
click at [94, 102] on img at bounding box center [87, 101] width 25 height 25
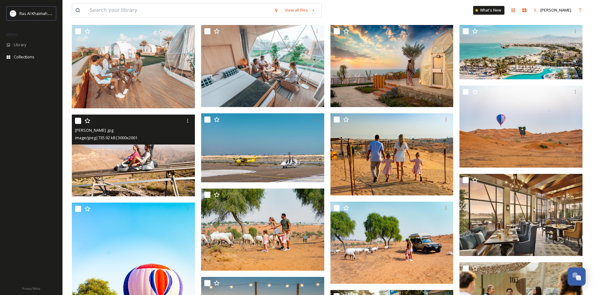
scroll to position [62, 0]
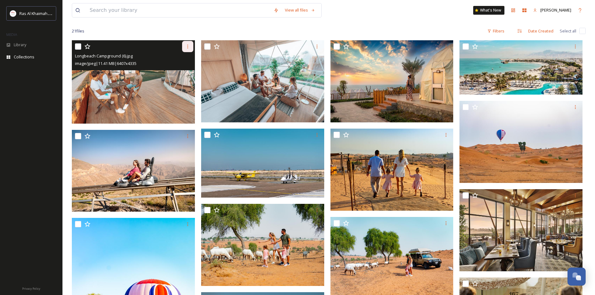
click at [189, 49] on div at bounding box center [187, 46] width 11 height 11
click at [187, 71] on span "Download" at bounding box center [180, 72] width 19 height 6
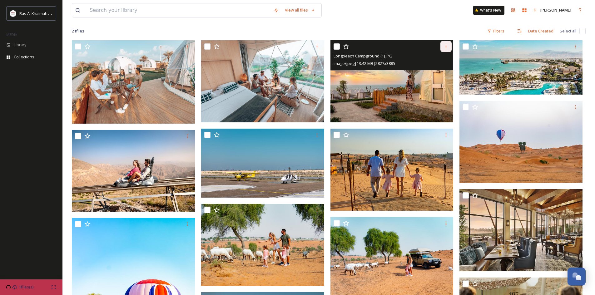
click at [447, 46] on icon at bounding box center [446, 46] width 5 height 5
click at [441, 73] on span "Download" at bounding box center [438, 72] width 19 height 6
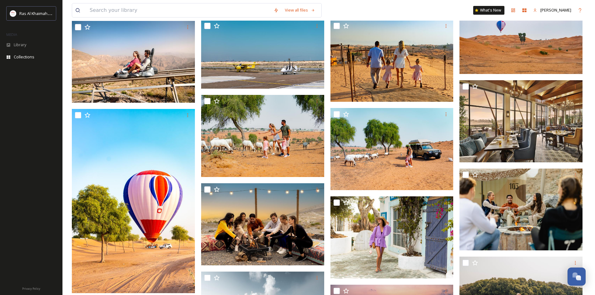
scroll to position [156, 0]
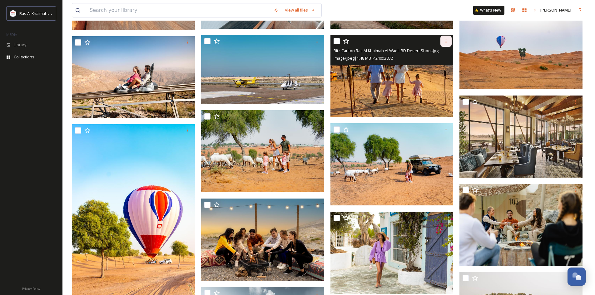
click at [448, 45] on div at bounding box center [445, 41] width 11 height 11
click at [440, 71] on div "Download" at bounding box center [438, 67] width 25 height 12
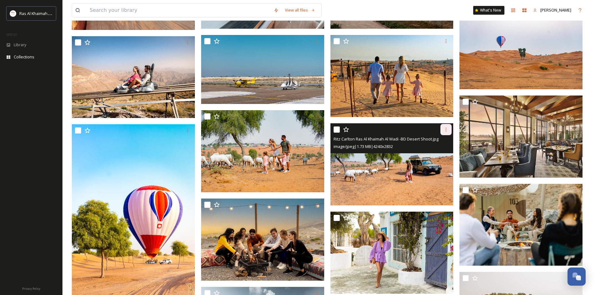
click at [447, 134] on div at bounding box center [445, 129] width 11 height 11
click at [445, 152] on span "Download" at bounding box center [438, 155] width 19 height 6
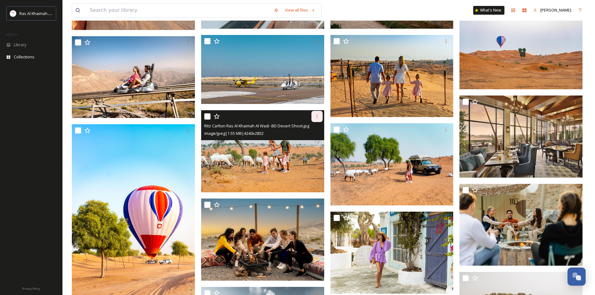
click at [318, 116] on icon at bounding box center [317, 116] width 5 height 5
drag, startPoint x: 312, startPoint y: 143, endPoint x: 308, endPoint y: 143, distance: 3.7
click at [311, 143] on span "Download" at bounding box center [309, 142] width 19 height 6
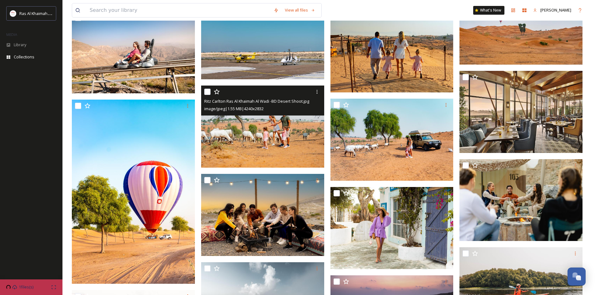
scroll to position [250, 0]
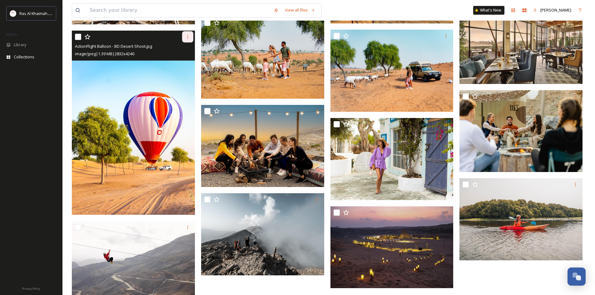
click at [190, 34] on icon at bounding box center [187, 36] width 5 height 5
click at [182, 63] on span "Download" at bounding box center [180, 63] width 19 height 6
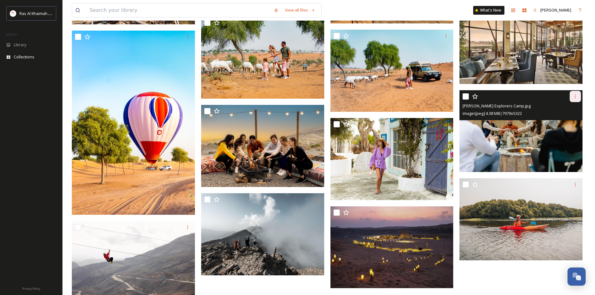
click at [575, 98] on icon at bounding box center [575, 97] width 1 height 4
click at [564, 123] on span "Download" at bounding box center [568, 122] width 19 height 6
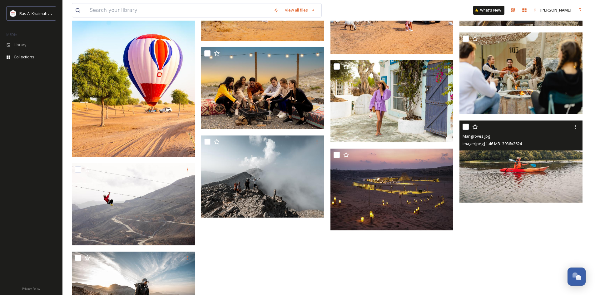
scroll to position [312, 0]
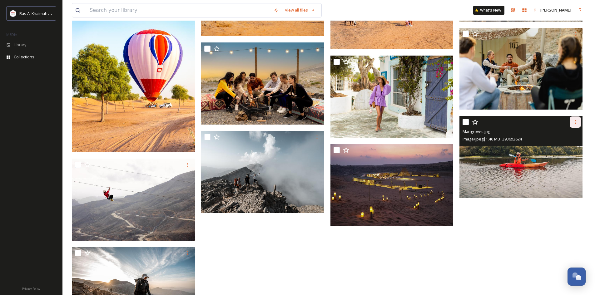
click at [575, 121] on icon at bounding box center [575, 122] width 5 height 5
click at [571, 148] on span "Download" at bounding box center [568, 148] width 19 height 6
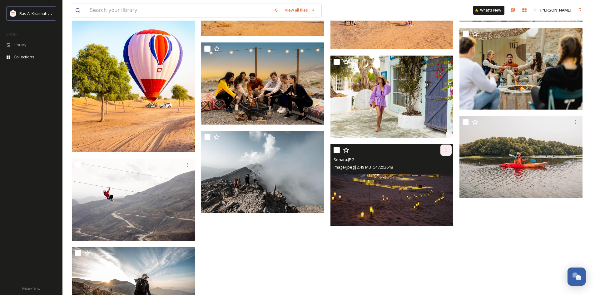
click at [449, 149] on div at bounding box center [445, 150] width 11 height 11
click at [443, 176] on span "Download" at bounding box center [438, 176] width 19 height 6
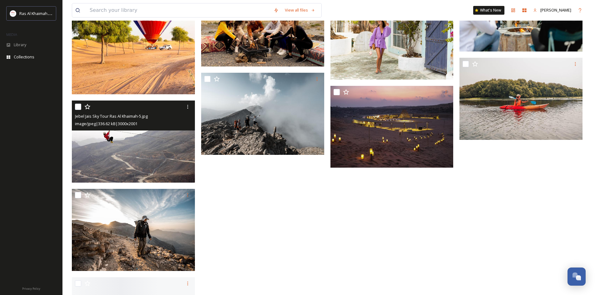
scroll to position [437, 0]
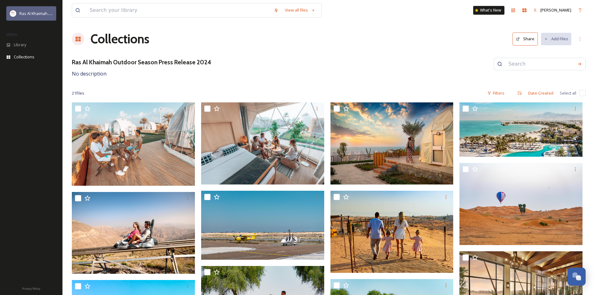
scroll to position [0, 0]
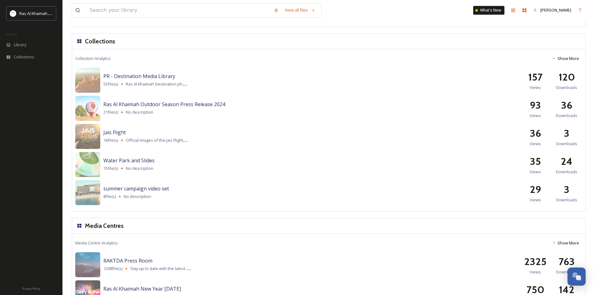
scroll to position [730, 0]
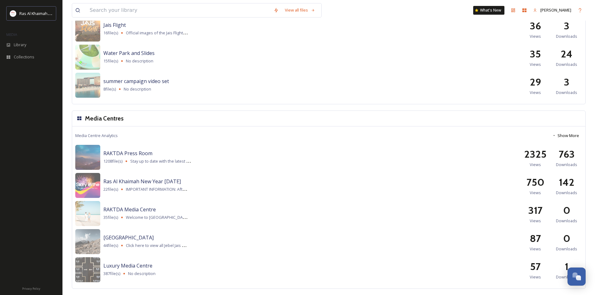
drag, startPoint x: 49, startPoint y: 180, endPoint x: 47, endPoint y: 190, distance: 10.2
drag, startPoint x: 64, startPoint y: 189, endPoint x: 61, endPoint y: 194, distance: 5.7
click at [61, 194] on div at bounding box center [31, 176] width 62 height 209
click at [90, 217] on img at bounding box center [87, 213] width 25 height 25
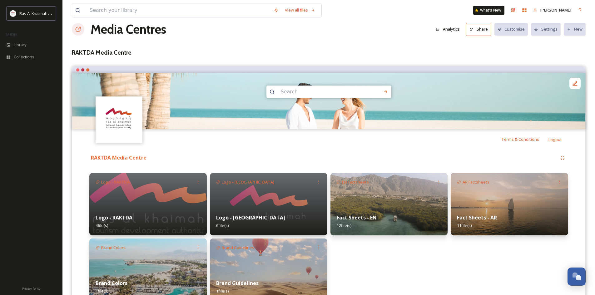
scroll to position [41, 0]
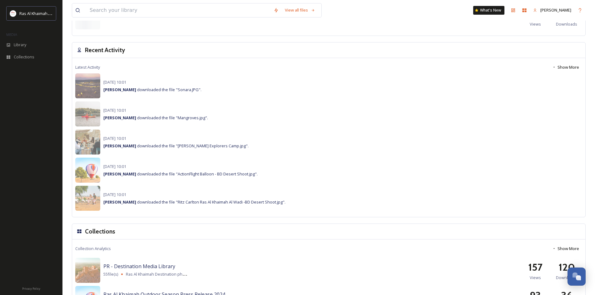
scroll to position [656, 0]
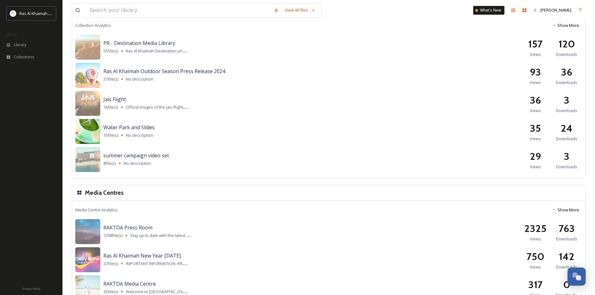
click at [95, 130] on img at bounding box center [87, 131] width 25 height 25
click at [95, 128] on img at bounding box center [87, 131] width 25 height 25
click at [95, 134] on img at bounding box center [87, 131] width 25 height 25
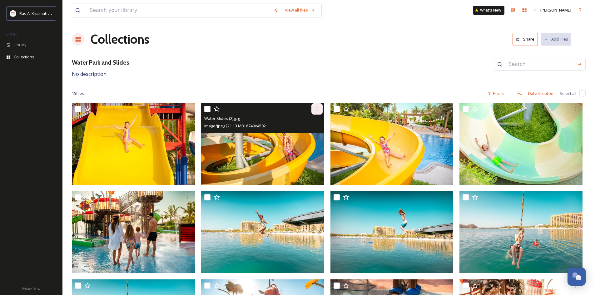
click at [316, 111] on div at bounding box center [316, 108] width 11 height 11
click at [313, 133] on span "Download" at bounding box center [309, 135] width 19 height 6
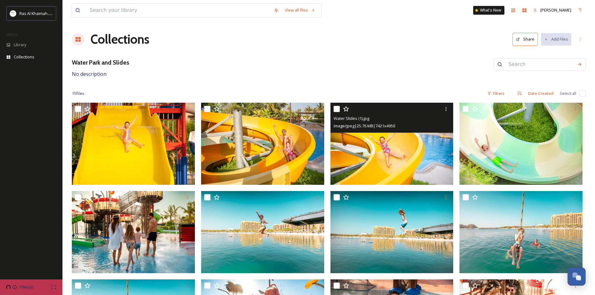
scroll to position [31, 0]
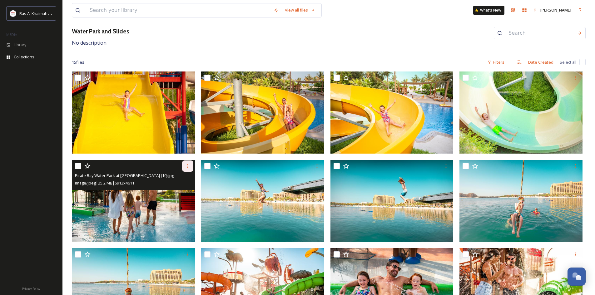
click at [185, 164] on icon at bounding box center [187, 166] width 5 height 5
click at [186, 192] on span "Download" at bounding box center [180, 192] width 19 height 6
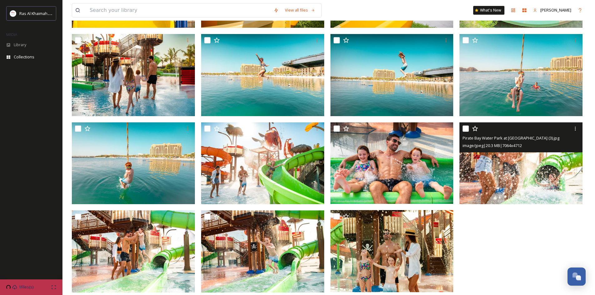
scroll to position [157, 0]
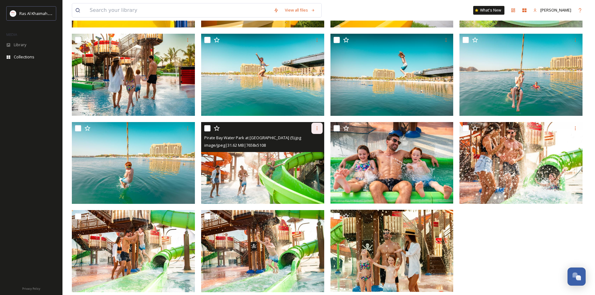
click at [315, 130] on icon at bounding box center [317, 128] width 5 height 5
click at [313, 155] on span "Download" at bounding box center [309, 154] width 19 height 6
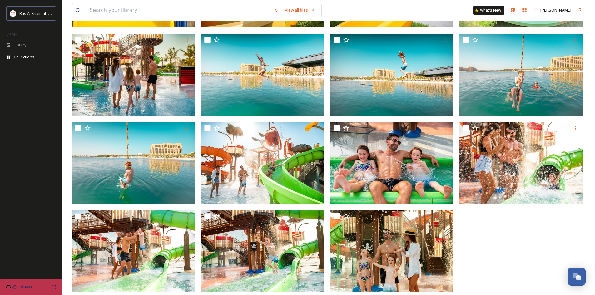
click at [526, 241] on div at bounding box center [523, 120] width 126 height 350
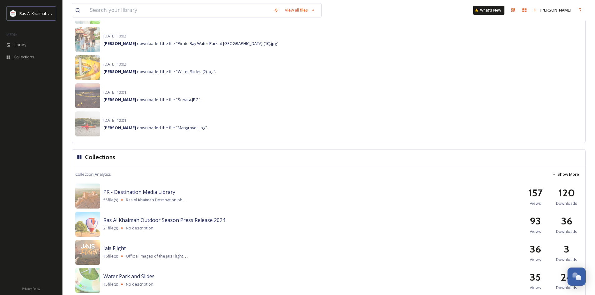
scroll to position [730, 0]
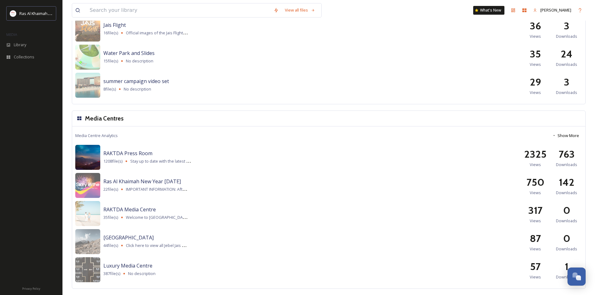
click at [91, 160] on img at bounding box center [87, 157] width 25 height 25
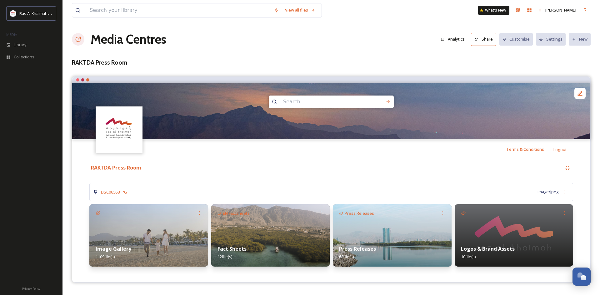
click at [99, 250] on strong "Image Gallery" at bounding box center [114, 249] width 36 height 7
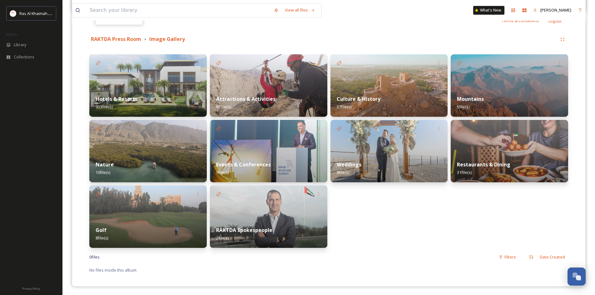
scroll to position [130, 0]
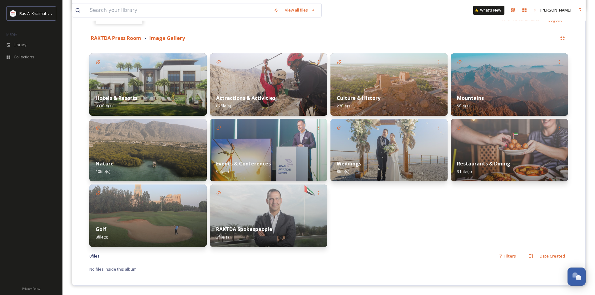
click at [340, 167] on strong "Weddings" at bounding box center [349, 163] width 25 height 7
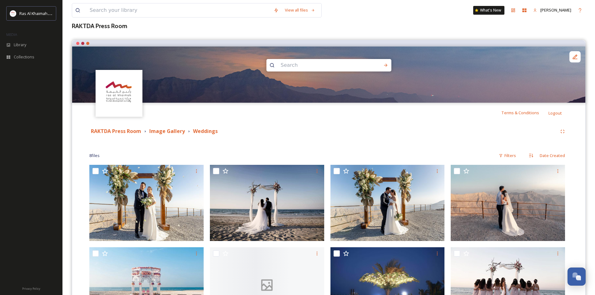
scroll to position [107, 0]
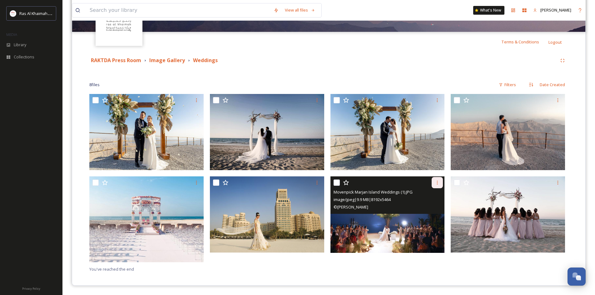
drag, startPoint x: 437, startPoint y: 183, endPoint x: 438, endPoint y: 189, distance: 5.5
click at [436, 183] on icon at bounding box center [437, 182] width 5 height 5
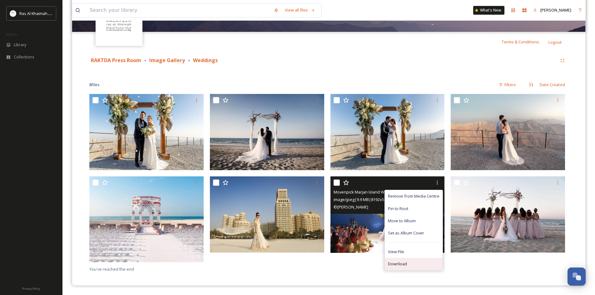
click at [415, 263] on div "Download" at bounding box center [414, 264] width 58 height 12
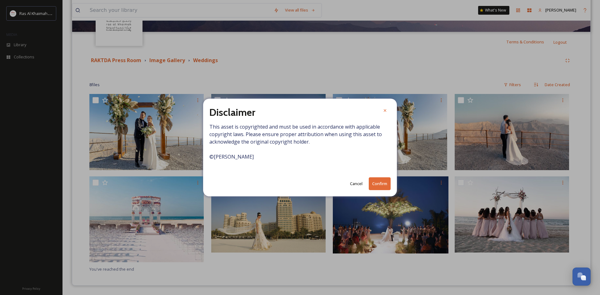
click at [379, 184] on button "Confirm" at bounding box center [380, 183] width 22 height 13
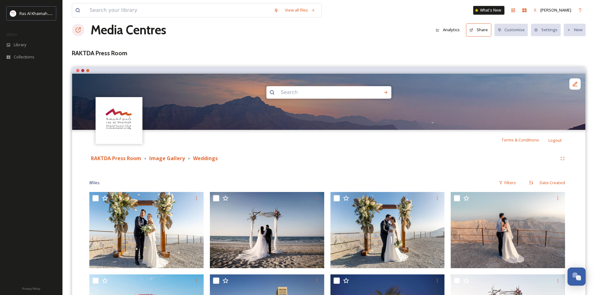
scroll to position [0, 0]
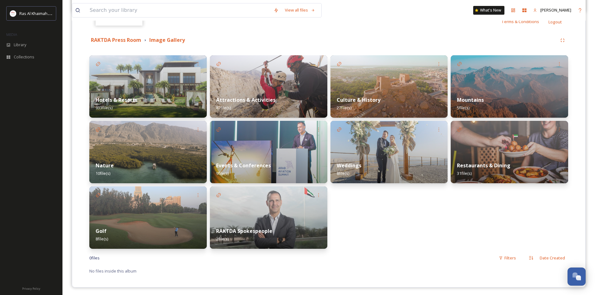
scroll to position [130, 0]
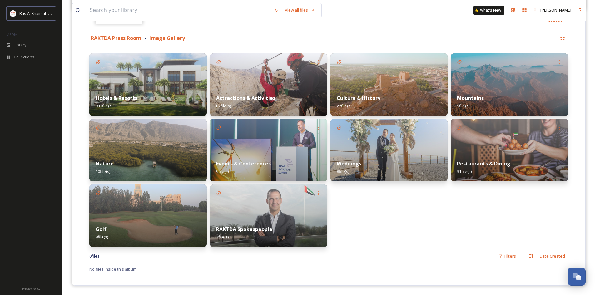
click at [119, 102] on div "Hotels & Resorts 933 file(s)" at bounding box center [147, 102] width 117 height 28
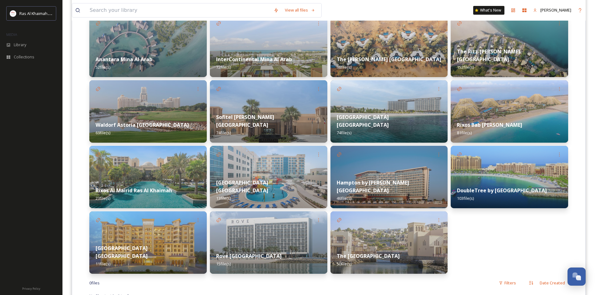
scroll to position [195, 0]
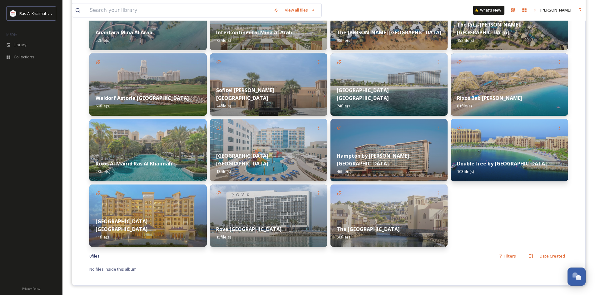
drag, startPoint x: 73, startPoint y: 172, endPoint x: 70, endPoint y: 171, distance: 3.6
click at [68, 167] on div "View all files What's New Maha Galieva Media Centres Analytics Share Customise …" at bounding box center [328, 50] width 533 height 490
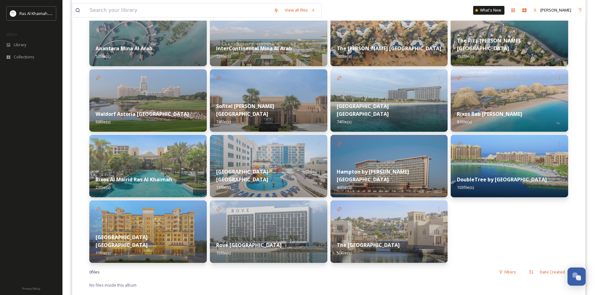
scroll to position [164, 0]
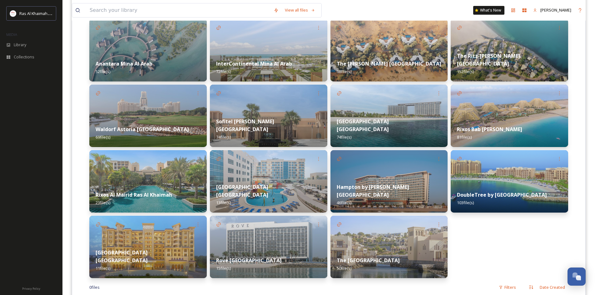
click at [147, 53] on img at bounding box center [147, 50] width 117 height 62
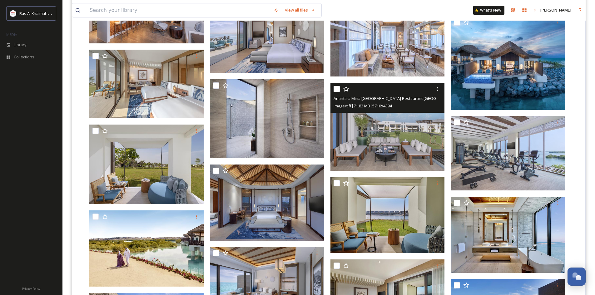
scroll to position [594, 0]
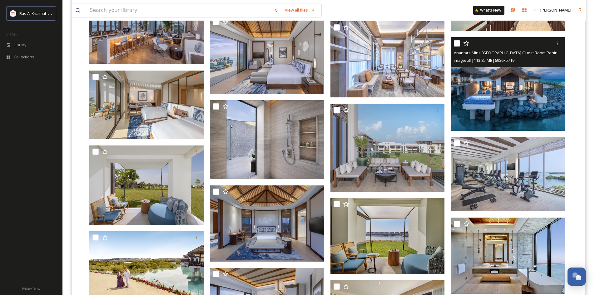
click at [545, 79] on img at bounding box center [508, 84] width 114 height 94
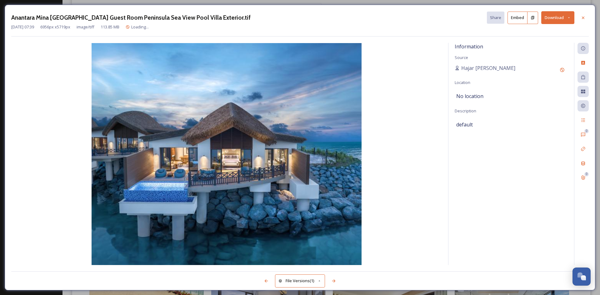
click at [555, 16] on button "Download" at bounding box center [557, 17] width 33 height 13
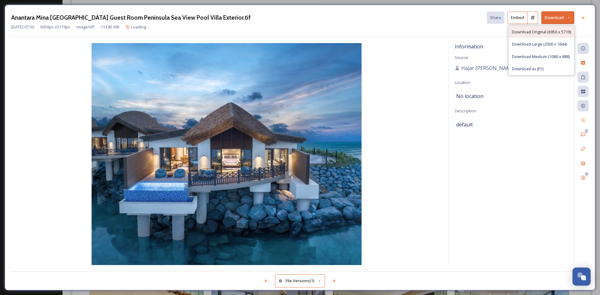
click at [545, 31] on span "Download Original (6956 x 5719)" at bounding box center [541, 32] width 59 height 6
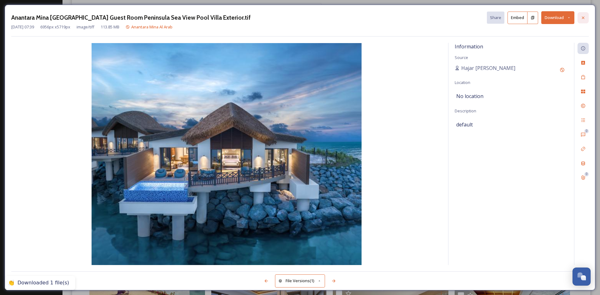
click at [583, 18] on icon at bounding box center [583, 17] width 2 height 2
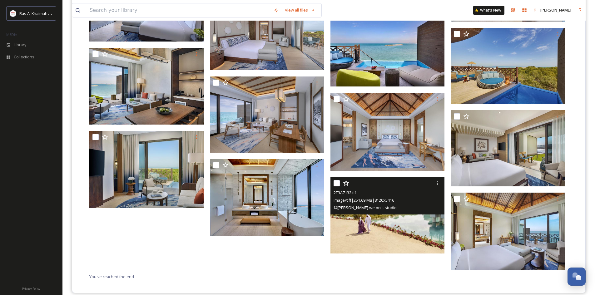
scroll to position [1046, 0]
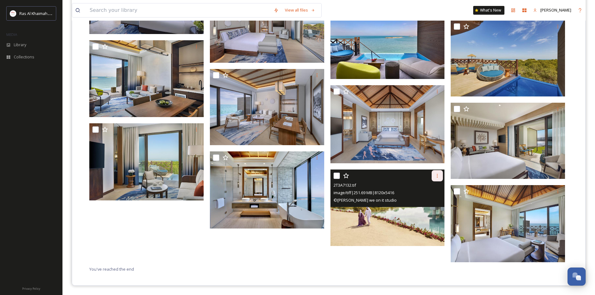
click at [437, 177] on icon at bounding box center [437, 175] width 5 height 5
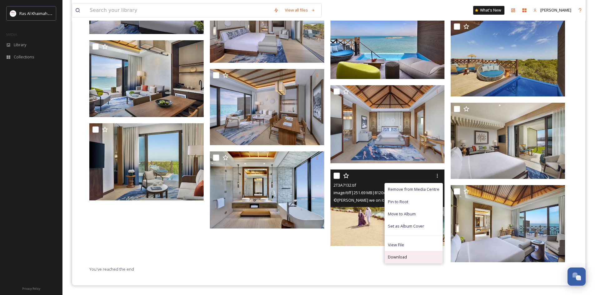
click at [409, 259] on div "Download" at bounding box center [414, 257] width 58 height 12
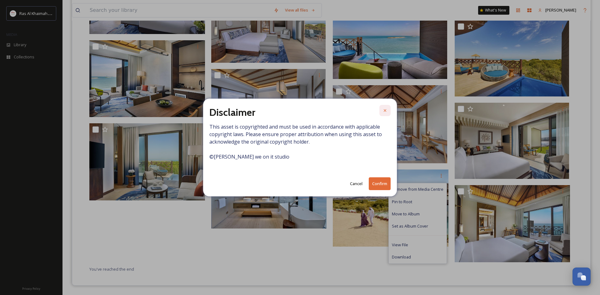
click at [383, 110] on icon at bounding box center [384, 110] width 5 height 5
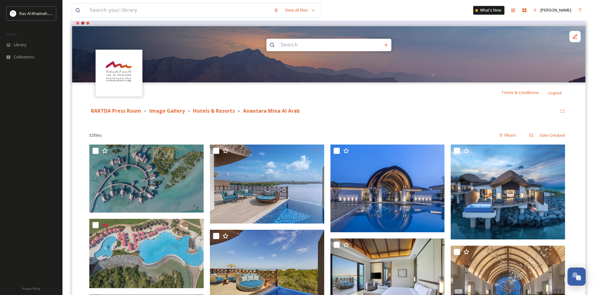
scroll to position [0, 0]
